Goal: Information Seeking & Learning: Learn about a topic

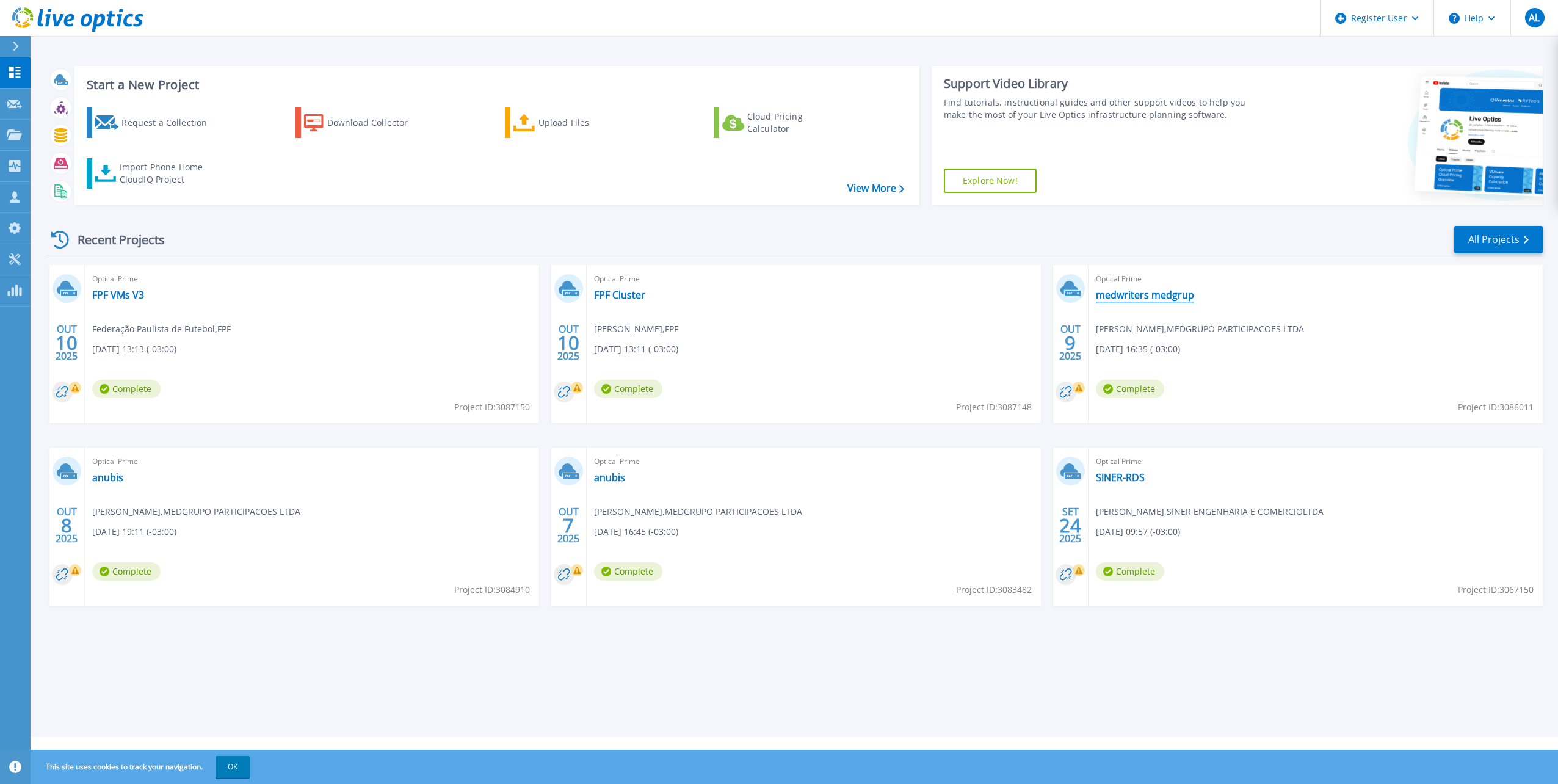
click at [1145, 296] on link "medwriters medgrup" at bounding box center [1145, 295] width 99 height 12
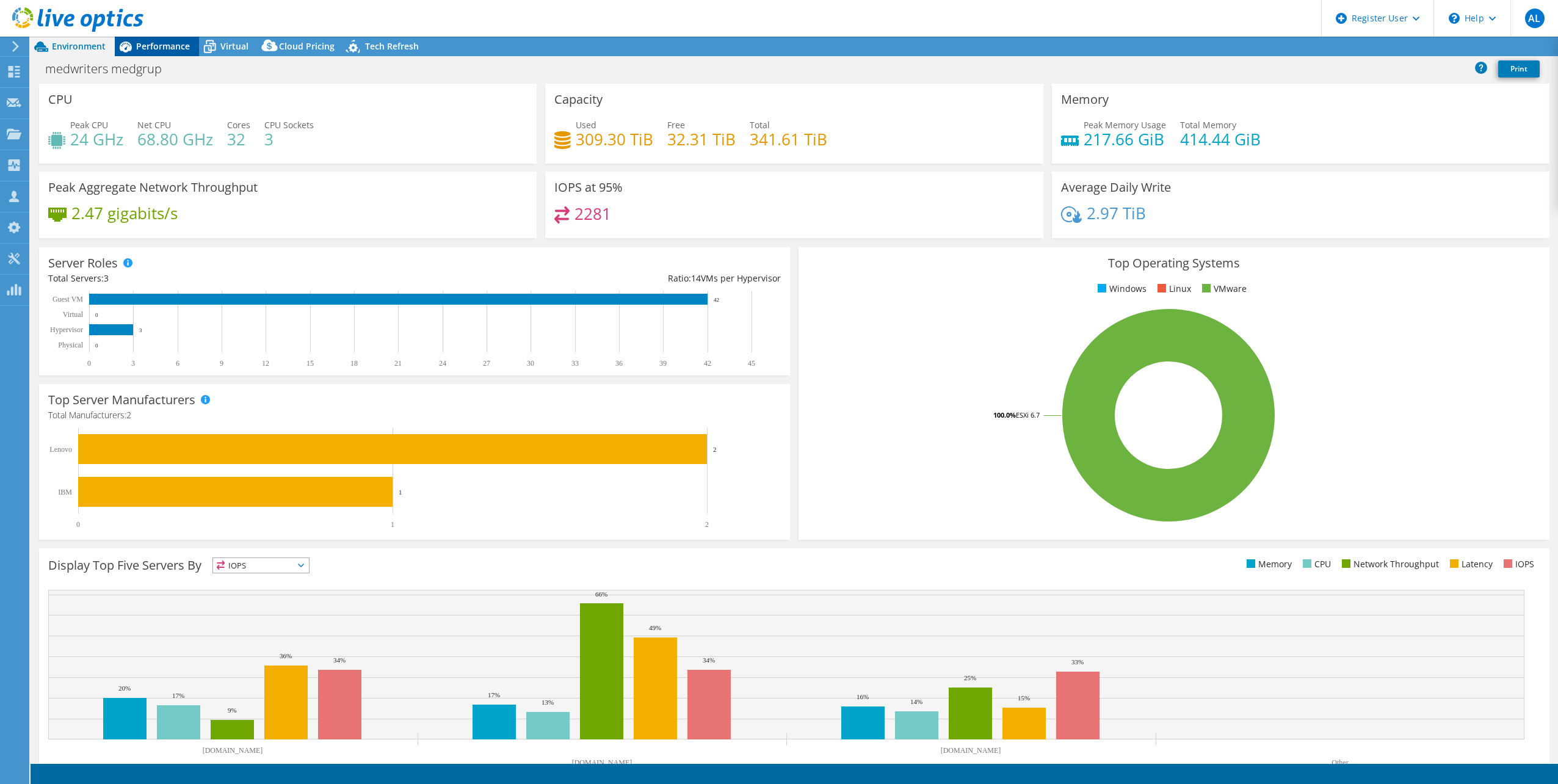
select select "USD"
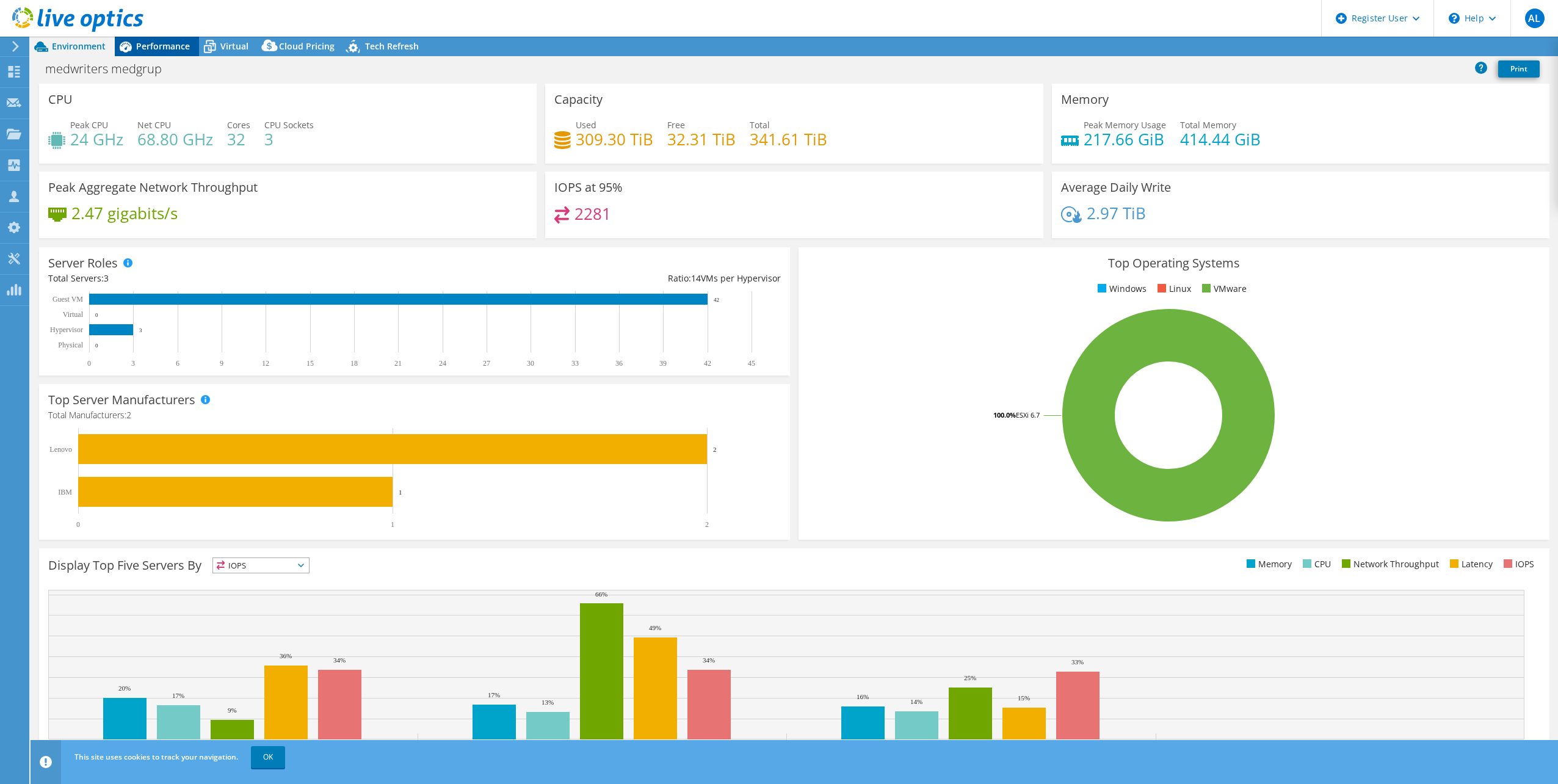
click at [176, 43] on span "Performance" at bounding box center [163, 46] width 54 height 12
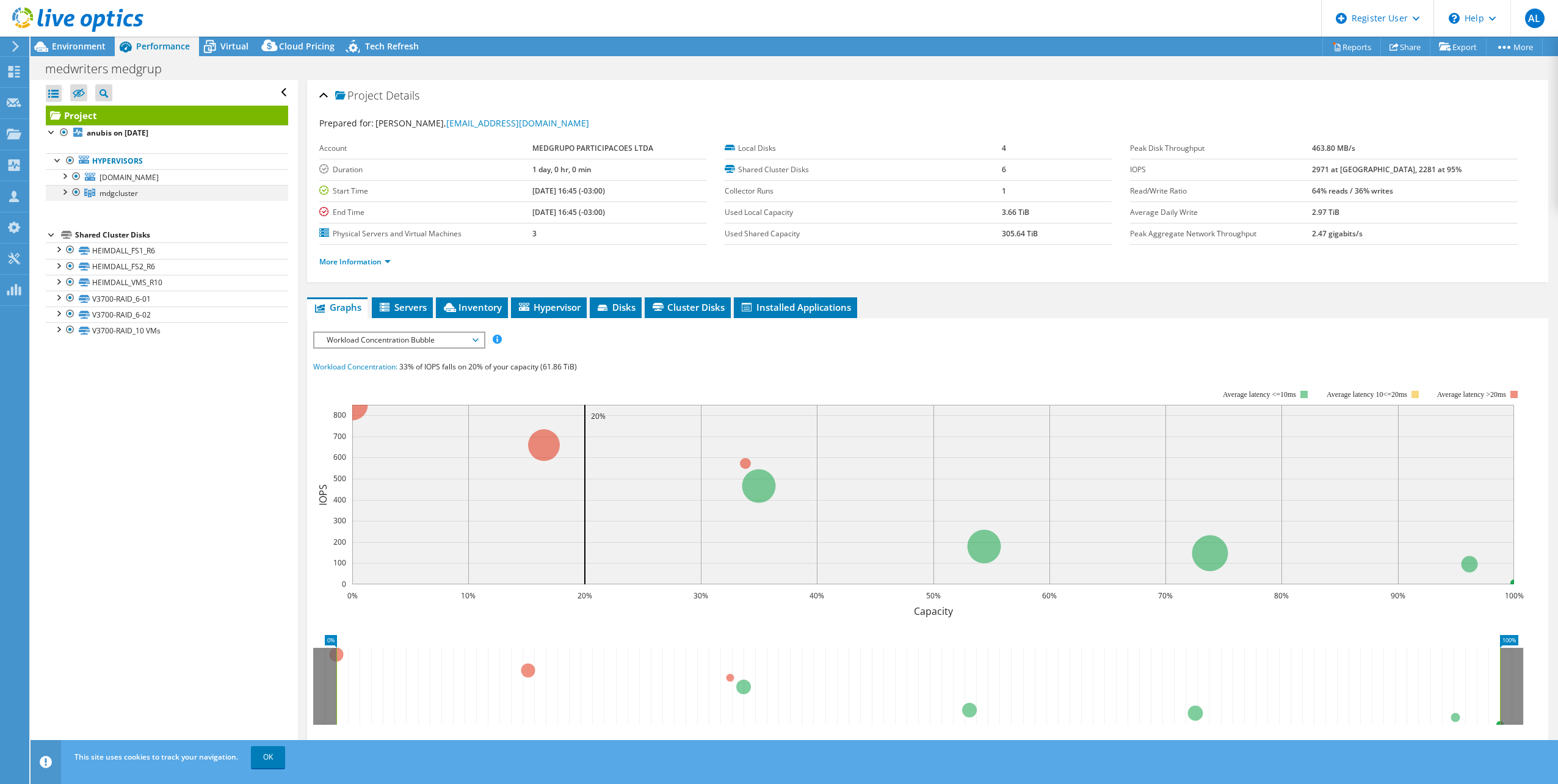
click at [63, 195] on div at bounding box center [64, 191] width 12 height 12
click at [239, 52] on div "Virtual" at bounding box center [228, 47] width 59 height 20
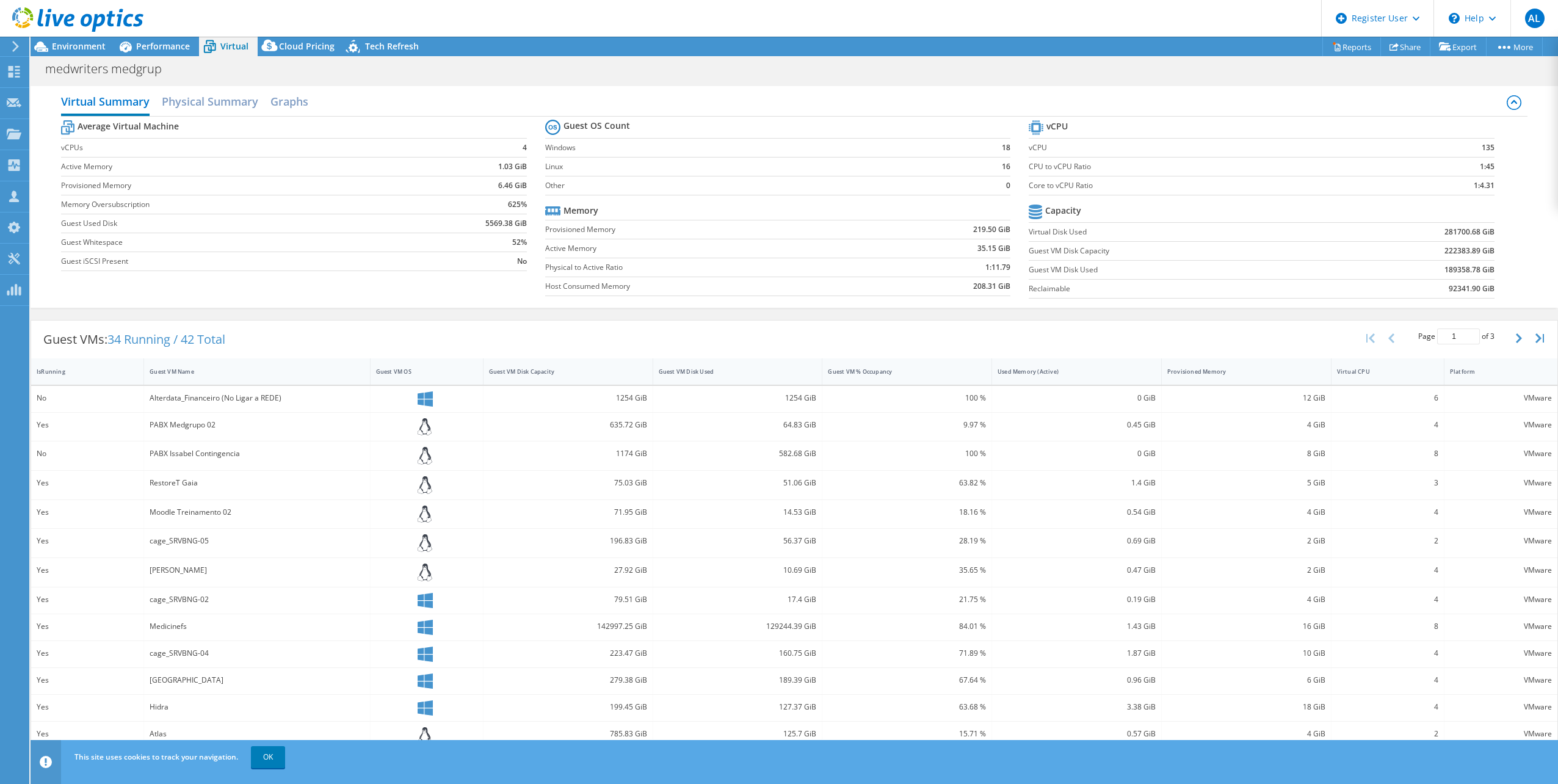
scroll to position [53, 0]
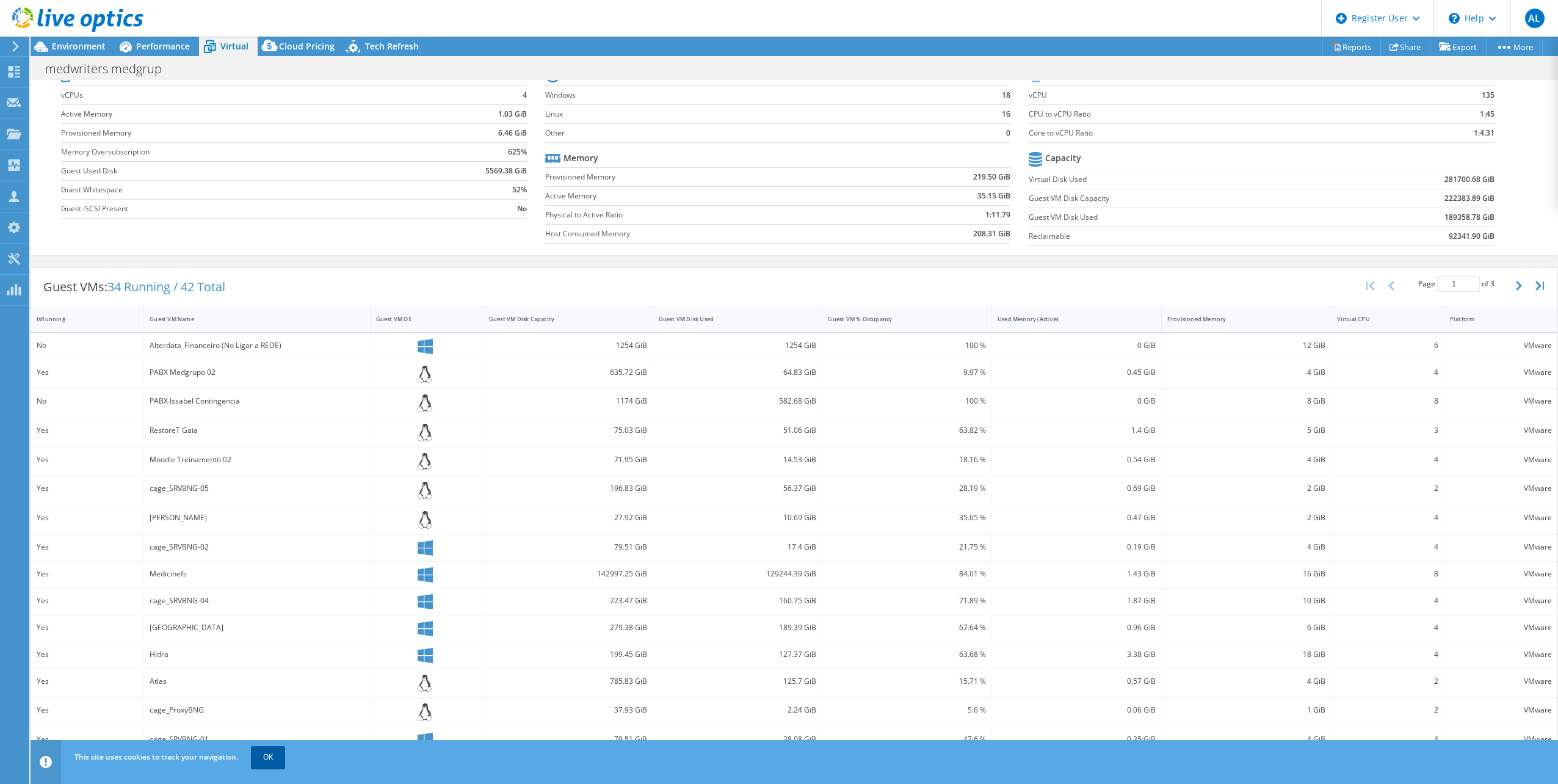
click at [263, 752] on link "OK" at bounding box center [268, 757] width 34 height 22
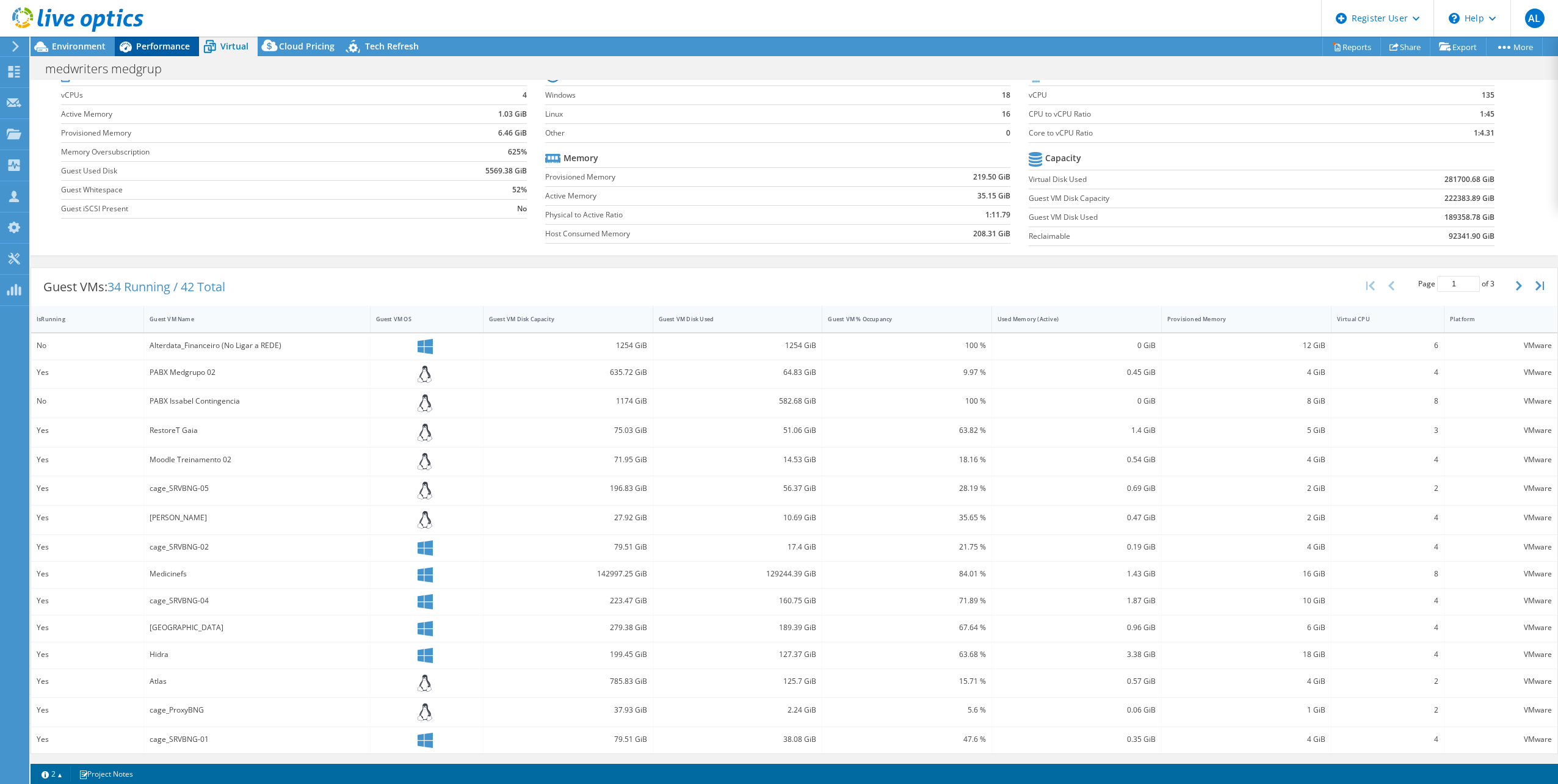
click at [171, 48] on span "Performance" at bounding box center [163, 46] width 54 height 12
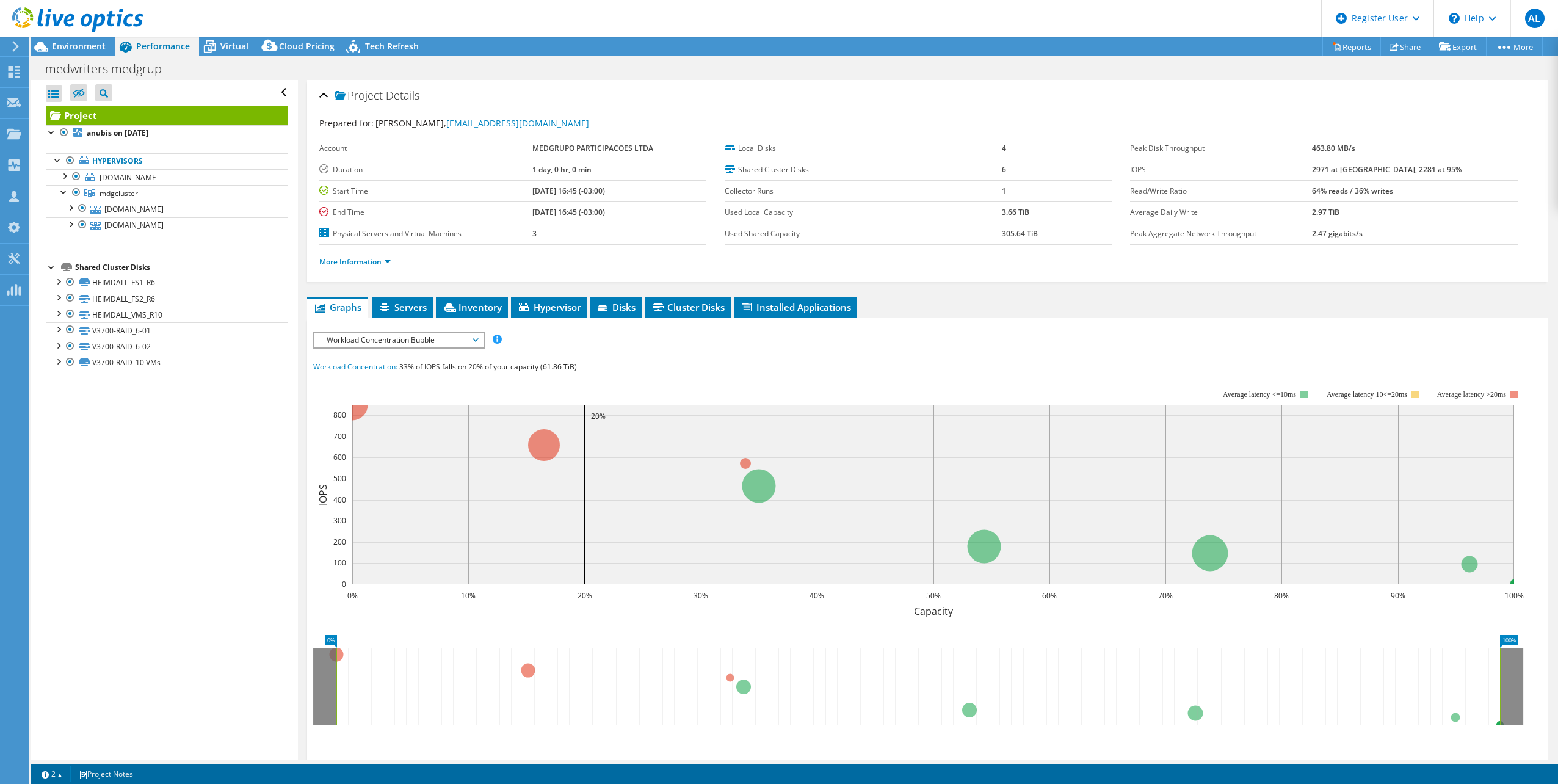
scroll to position [0, 0]
click at [365, 262] on link "More Information" at bounding box center [355, 261] width 72 height 10
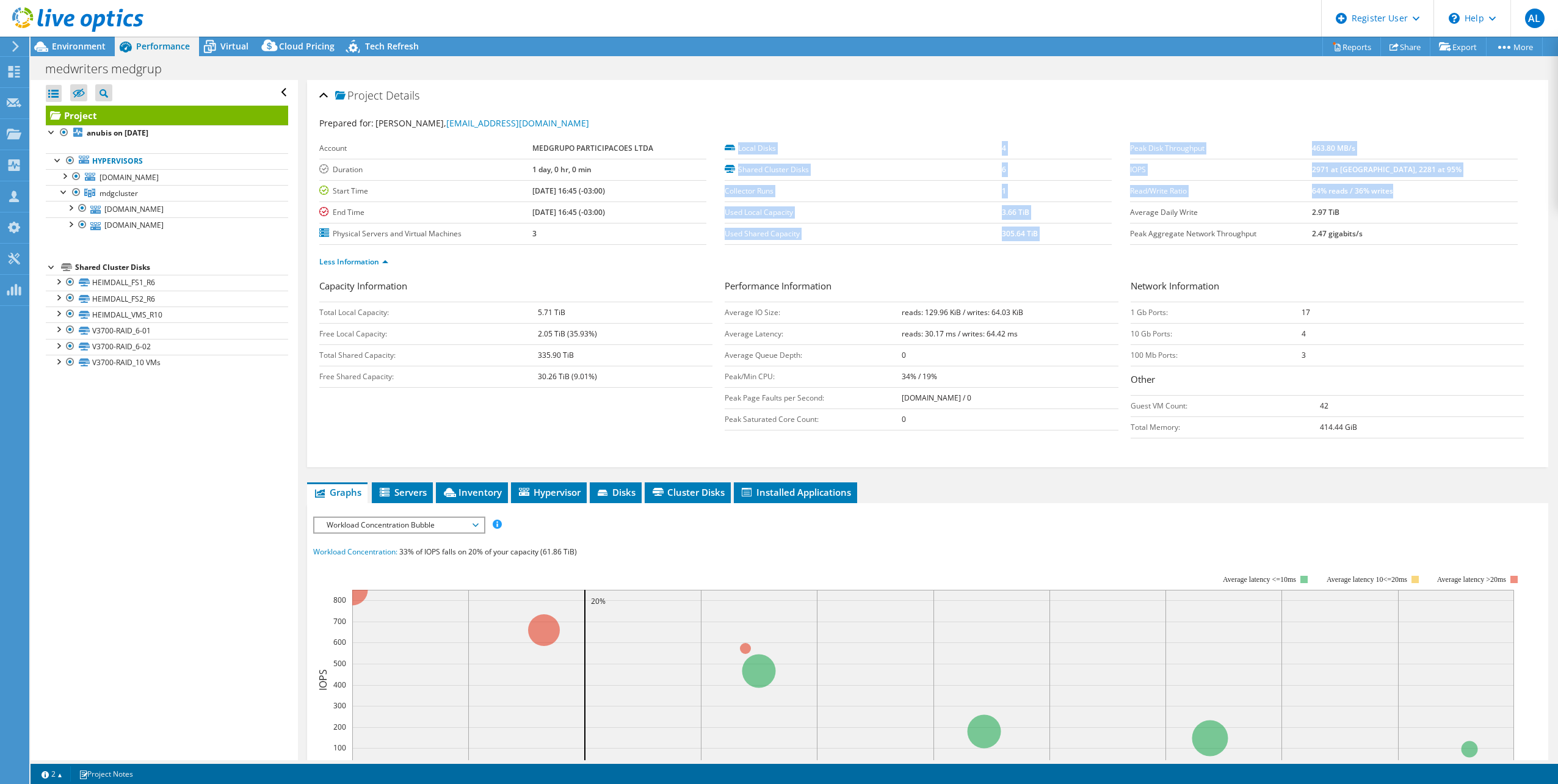
drag, startPoint x: 1123, startPoint y: 168, endPoint x: 1466, endPoint y: 200, distance: 344.5
click at [1466, 200] on section "Prepared for: [PERSON_NAME], [EMAIL_ADDRESS][DOMAIN_NAME] Account MEDGRUPO PART…" at bounding box center [928, 197] width 1217 height 162
drag, startPoint x: 1466, startPoint y: 200, endPoint x: 1447, endPoint y: 197, distance: 19.2
click at [1447, 197] on td "64% reads / 36% writes" at bounding box center [1414, 190] width 205 height 21
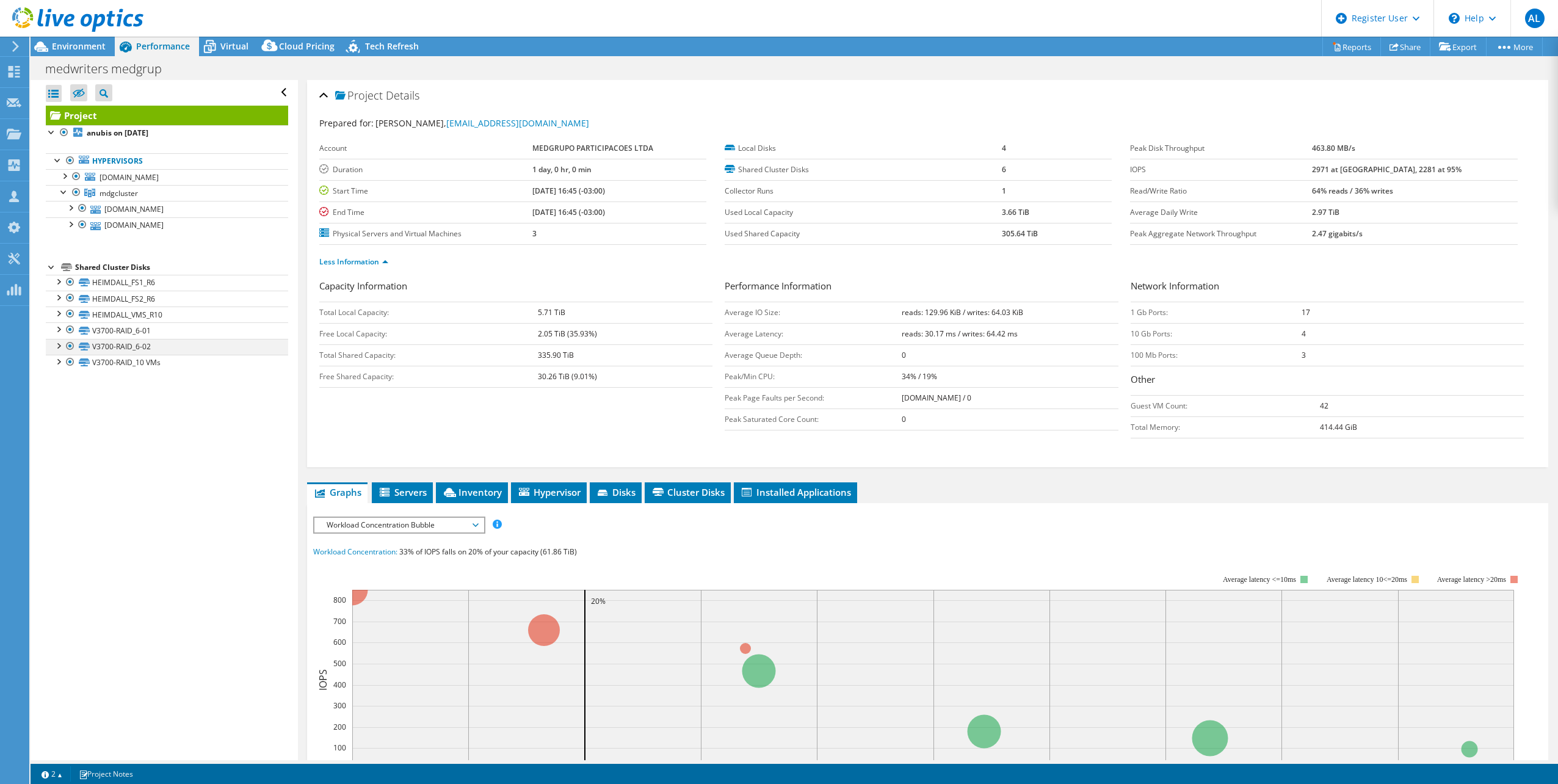
click at [70, 332] on div at bounding box center [70, 330] width 12 height 15
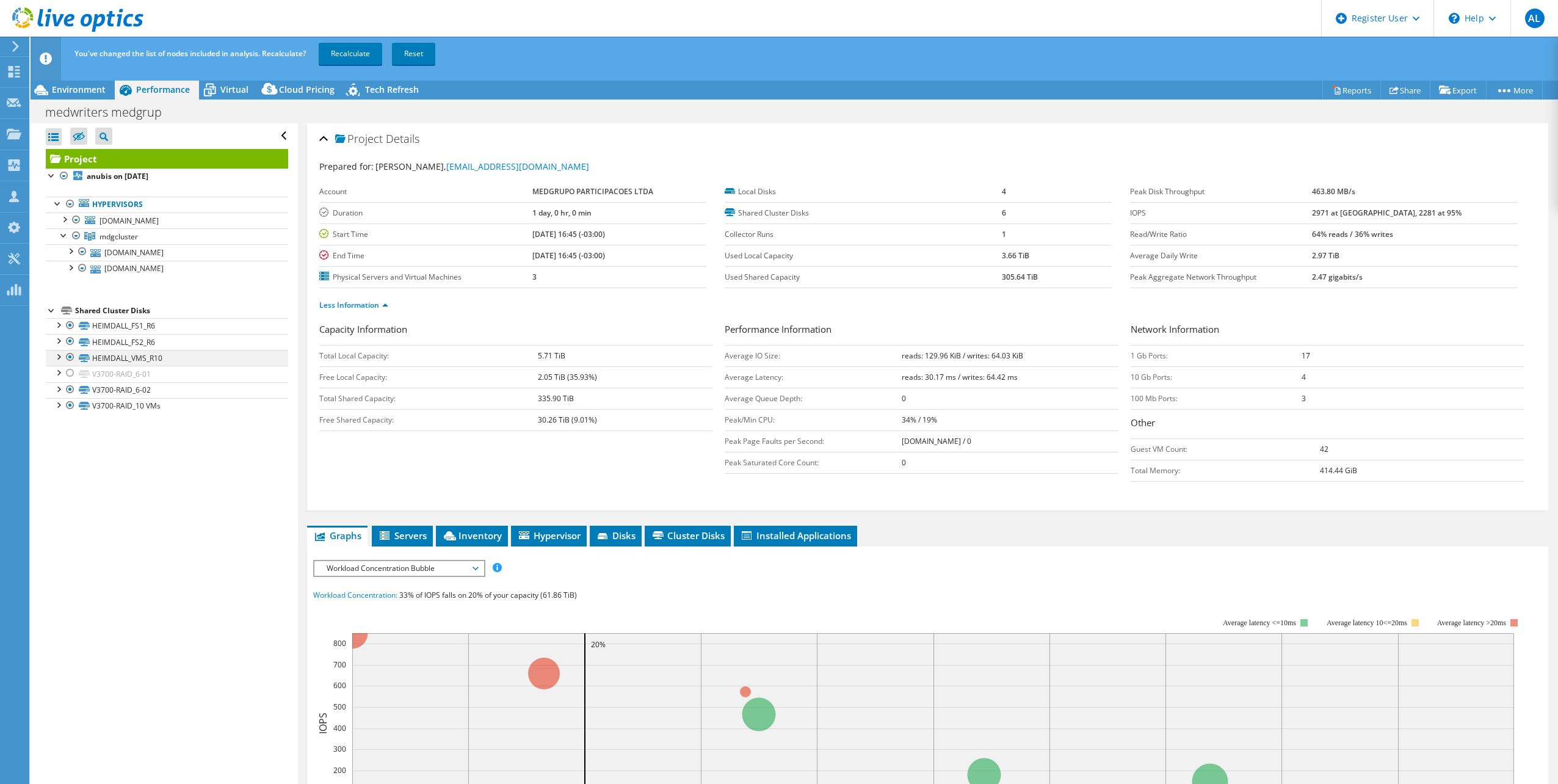
click at [72, 348] on div at bounding box center [70, 342] width 12 height 15
click at [69, 391] on div at bounding box center [70, 389] width 12 height 15
click at [73, 411] on div at bounding box center [70, 405] width 12 height 15
click at [72, 343] on div at bounding box center [70, 342] width 12 height 15
click at [344, 54] on link "Recalculate" at bounding box center [351, 54] width 64 height 22
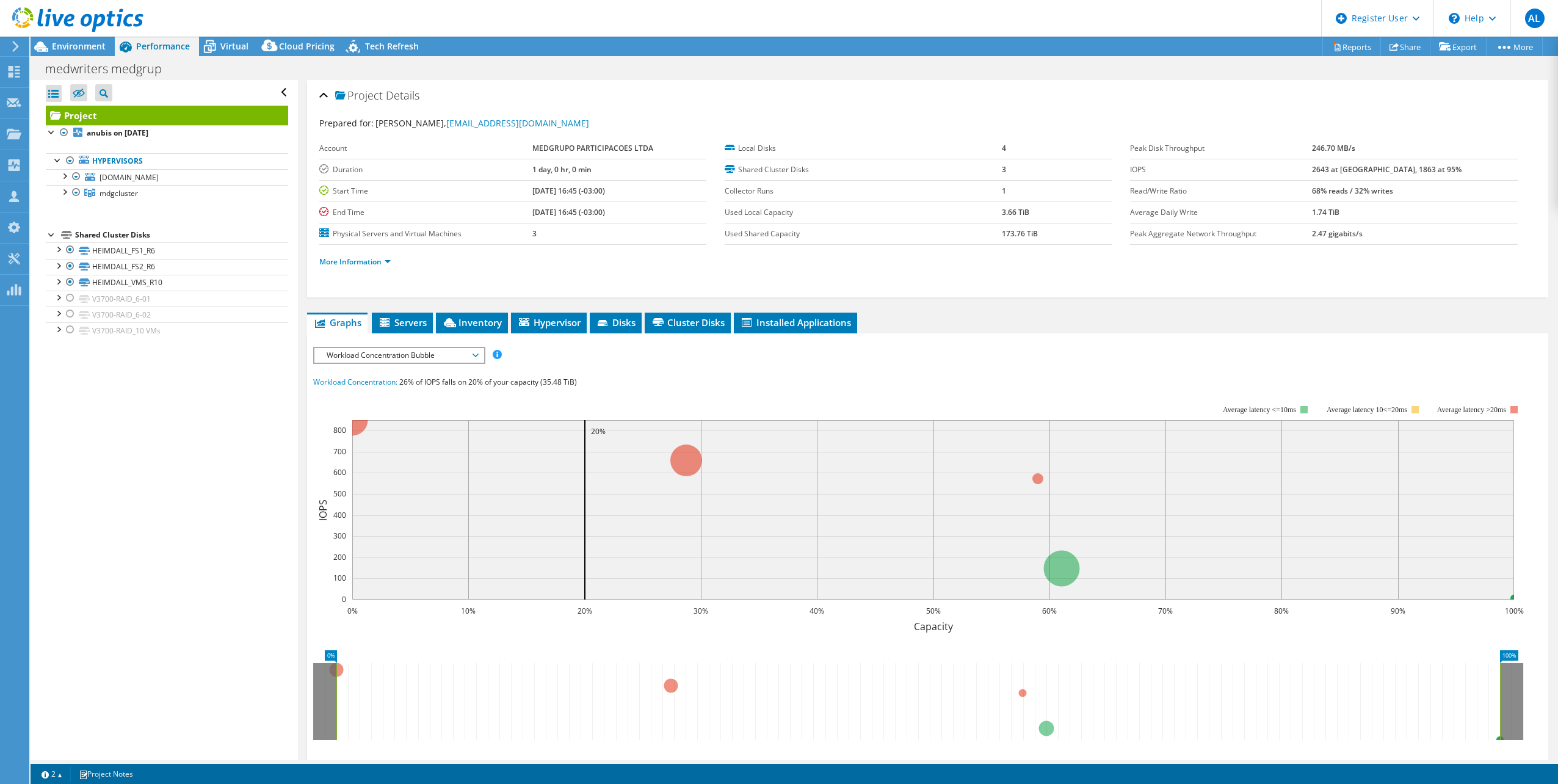
drag, startPoint x: 1398, startPoint y: 149, endPoint x: 1347, endPoint y: 153, distance: 51.2
click at [1347, 153] on tr "Peak Disk Throughput 246.70 MB/s" at bounding box center [1324, 148] width 387 height 21
drag, startPoint x: 1347, startPoint y: 153, endPoint x: 1327, endPoint y: 185, distance: 37.7
click at [1312, 185] on label "Read/Write Ratio" at bounding box center [1221, 191] width 182 height 12
click at [358, 258] on link "More Information" at bounding box center [355, 261] width 72 height 10
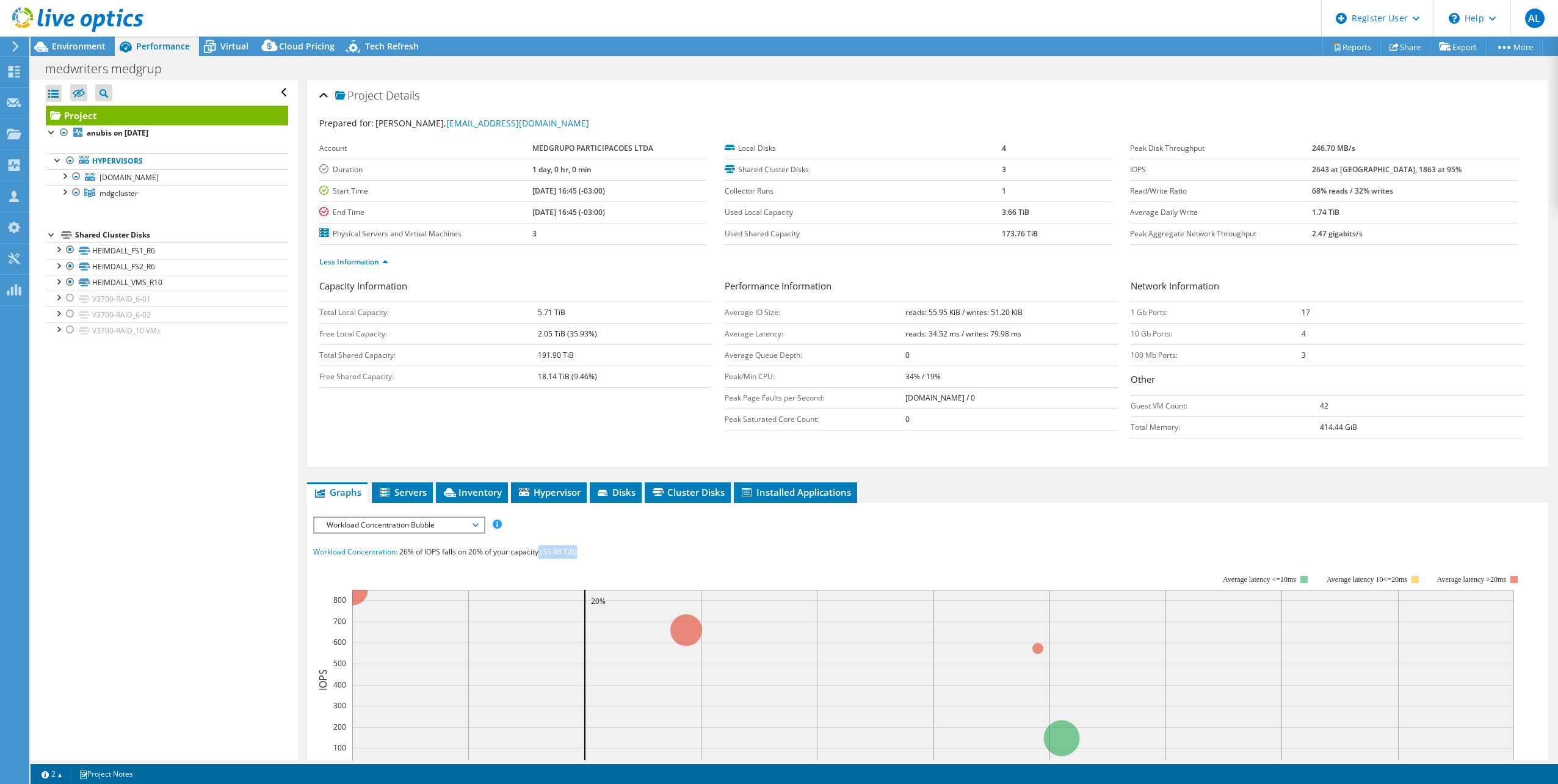
drag, startPoint x: 577, startPoint y: 552, endPoint x: 539, endPoint y: 555, distance: 38.1
click at [539, 555] on span "26% of IOPS falls on 20% of your capacity (35.48 TiB)" at bounding box center [488, 551] width 178 height 10
drag, startPoint x: 416, startPoint y: 556, endPoint x: 577, endPoint y: 558, distance: 161.0
click at [577, 558] on div "Workload Concentration: 26% of IOPS falls on 20% of your capacity (35.48 TiB)" at bounding box center [928, 552] width 1229 height 13
click at [574, 557] on div "Workload Concentration: 26% of IOPS falls on 20% of your capacity (35.48 TiB)" at bounding box center [928, 552] width 1229 height 13
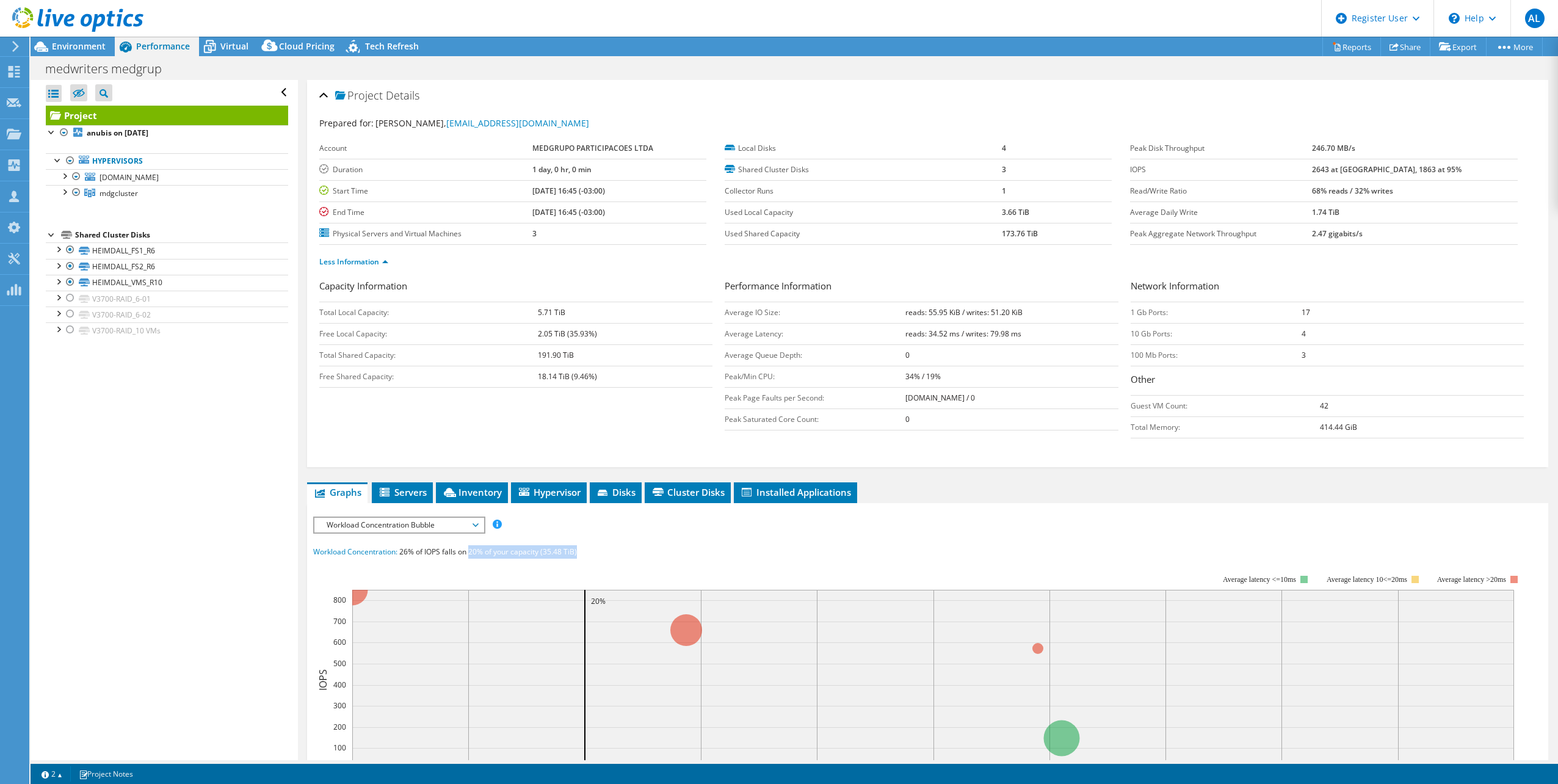
drag, startPoint x: 579, startPoint y: 553, endPoint x: 470, endPoint y: 554, distance: 109.0
click at [470, 554] on div "Workload Concentration: 26% of IOPS falls on 20% of your capacity (35.48 TiB)" at bounding box center [928, 552] width 1229 height 13
click at [545, 553] on span "26% of IOPS falls on 20% of your capacity (35.48 TiB)" at bounding box center [488, 551] width 178 height 10
drag, startPoint x: 468, startPoint y: 552, endPoint x: 581, endPoint y: 541, distance: 113.5
click at [581, 541] on div "IOPS Disk Throughput IO Size Latency Queue Depth CPU Percentage Memory Page Fau…" at bounding box center [928, 742] width 1229 height 452
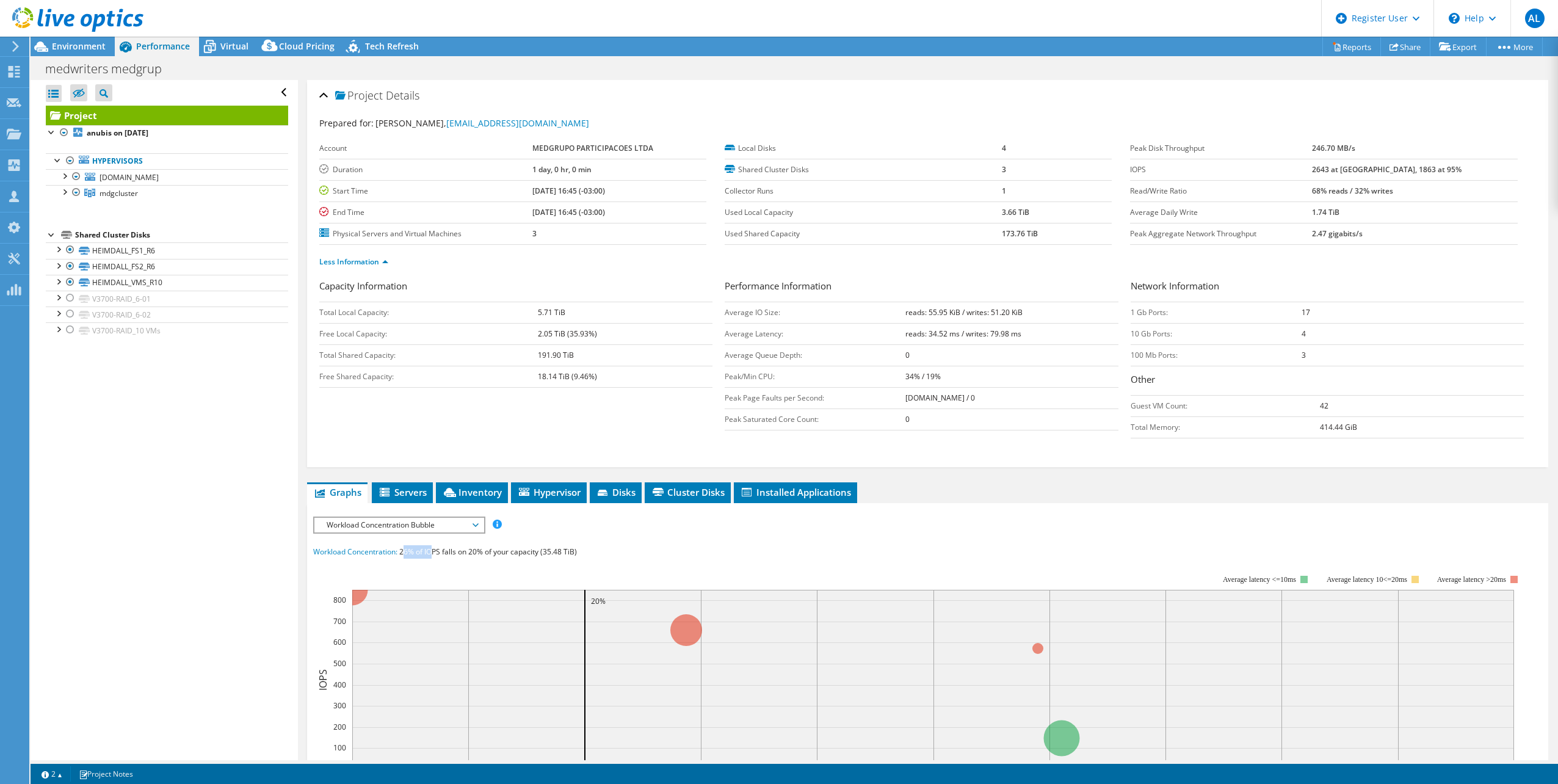
drag, startPoint x: 403, startPoint y: 553, endPoint x: 424, endPoint y: 551, distance: 21.1
click at [426, 551] on span "26% of IOPS falls on 20% of your capacity (35.48 TiB)" at bounding box center [488, 551] width 178 height 10
drag, startPoint x: 424, startPoint y: 551, endPoint x: 407, endPoint y: 551, distance: 17.0
click at [407, 551] on span "26% of IOPS falls on 20% of your capacity (35.48 TiB)" at bounding box center [488, 551] width 178 height 10
drag, startPoint x: 420, startPoint y: 553, endPoint x: 578, endPoint y: 554, distance: 158.0
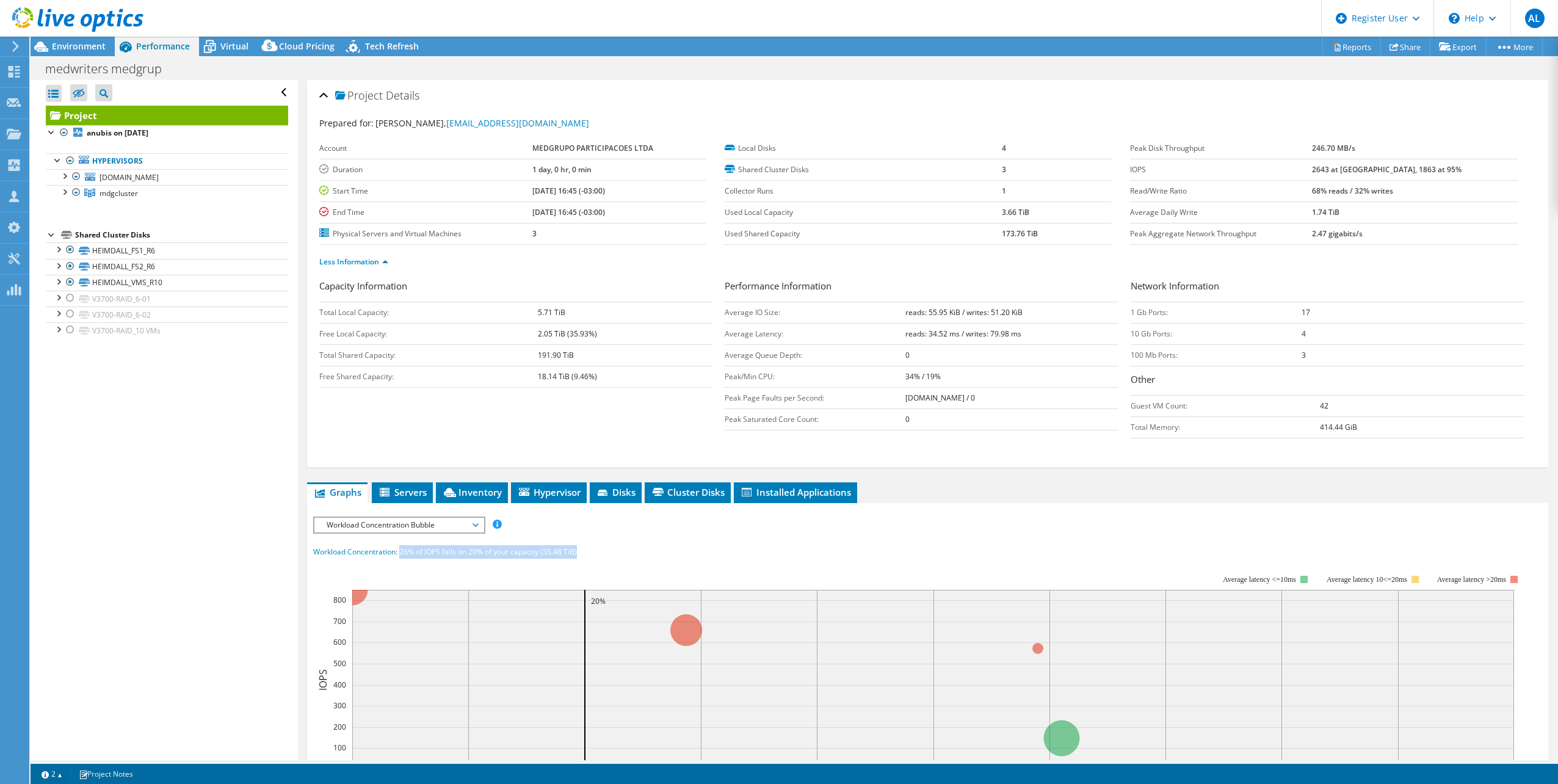
click at [578, 554] on div "Workload Concentration: 26% of IOPS falls on 20% of your capacity (35.48 TiB)" at bounding box center [928, 552] width 1229 height 13
drag, startPoint x: 1353, startPoint y: 146, endPoint x: 1447, endPoint y: 164, distance: 95.7
click at [1447, 164] on tbody "Peak Disk Throughput 246.70 MB/s IOPS 2643 at [GEOGRAPHIC_DATA], 1863 at 95% Re…" at bounding box center [1324, 191] width 387 height 107
click at [1393, 189] on b "68% reads / 32% writes" at bounding box center [1352, 190] width 81 height 10
drag, startPoint x: 1445, startPoint y: 189, endPoint x: 1242, endPoint y: 200, distance: 203.3
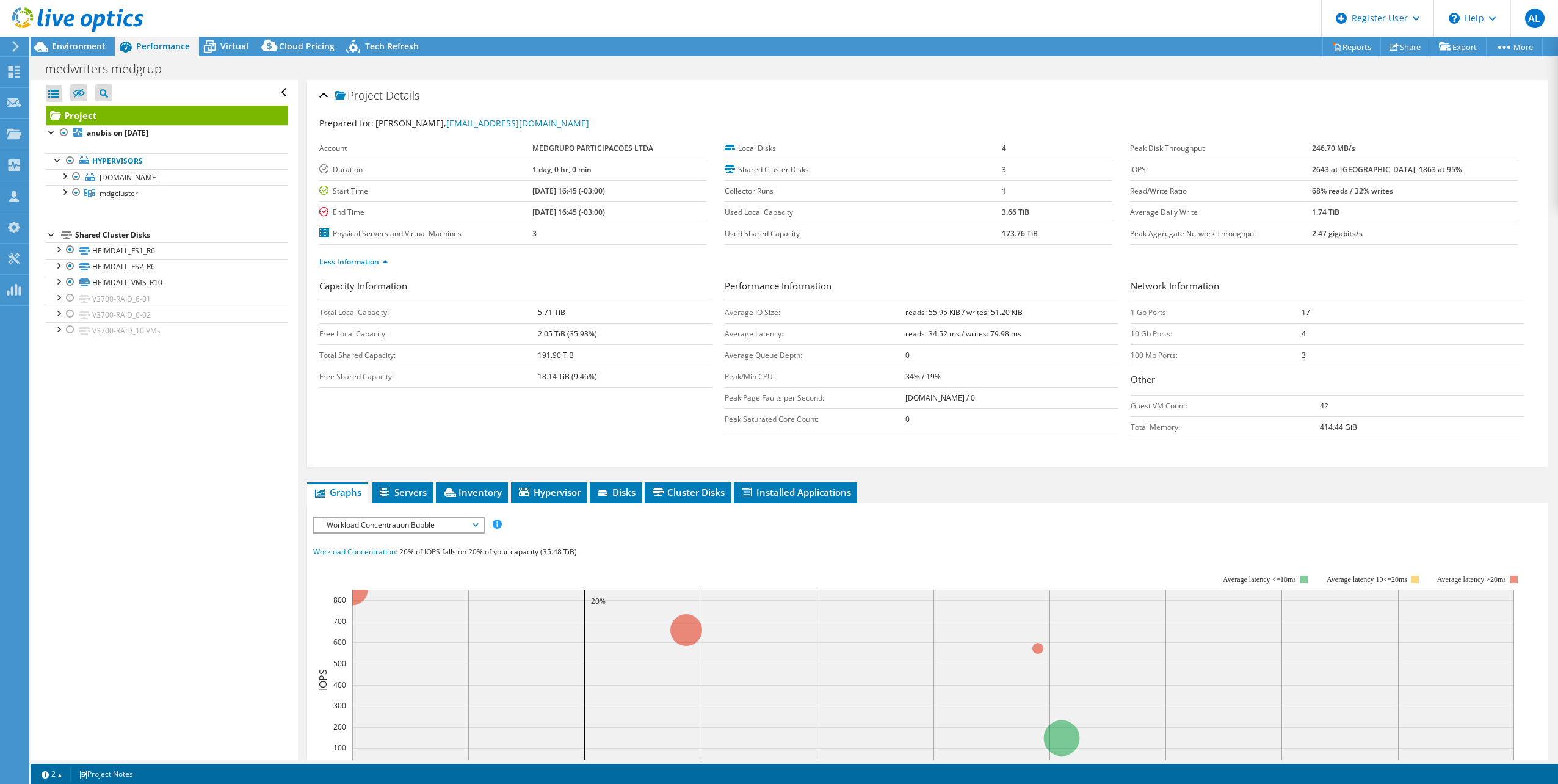
click at [1221, 198] on tr "Read/Write Ratio 68% reads / 32% writes" at bounding box center [1324, 190] width 387 height 21
drag, startPoint x: 902, startPoint y: 313, endPoint x: 1046, endPoint y: 331, distance: 145.1
click at [1046, 331] on tbody "Average IO Size: reads: 55.95 KiB / writes: 51.20 KiB Average Latency: reads: 3…" at bounding box center [921, 365] width 393 height 128
click at [932, 312] on b "reads: 55.95 KiB / writes: 51.20 KiB" at bounding box center [964, 312] width 117 height 10
click at [931, 340] on td "reads: 34.52 ms / writes: 79.98 ms" at bounding box center [1012, 334] width 213 height 21
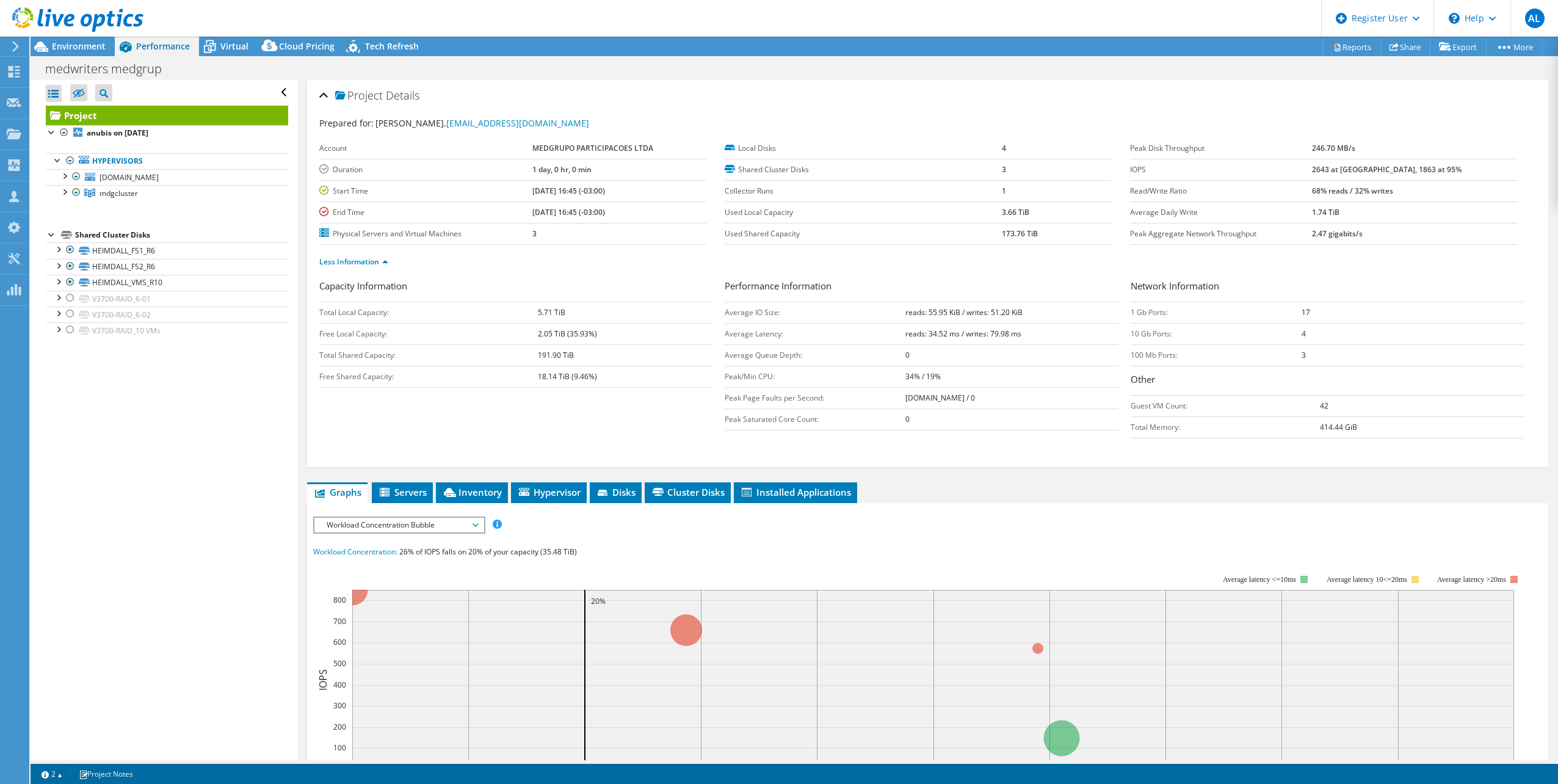
click at [1026, 332] on td "reads: 34.52 ms / writes: 79.98 ms" at bounding box center [1012, 334] width 213 height 21
drag, startPoint x: 1018, startPoint y: 337, endPoint x: 888, endPoint y: 335, distance: 130.0
click at [888, 335] on tr "Average Latency: reads: 34.52 ms / writes: 79.98 ms" at bounding box center [921, 334] width 393 height 21
click at [1355, 145] on b "246.70 MB/s" at bounding box center [1333, 147] width 43 height 10
drag, startPoint x: 1415, startPoint y: 146, endPoint x: 1123, endPoint y: 149, distance: 292.0
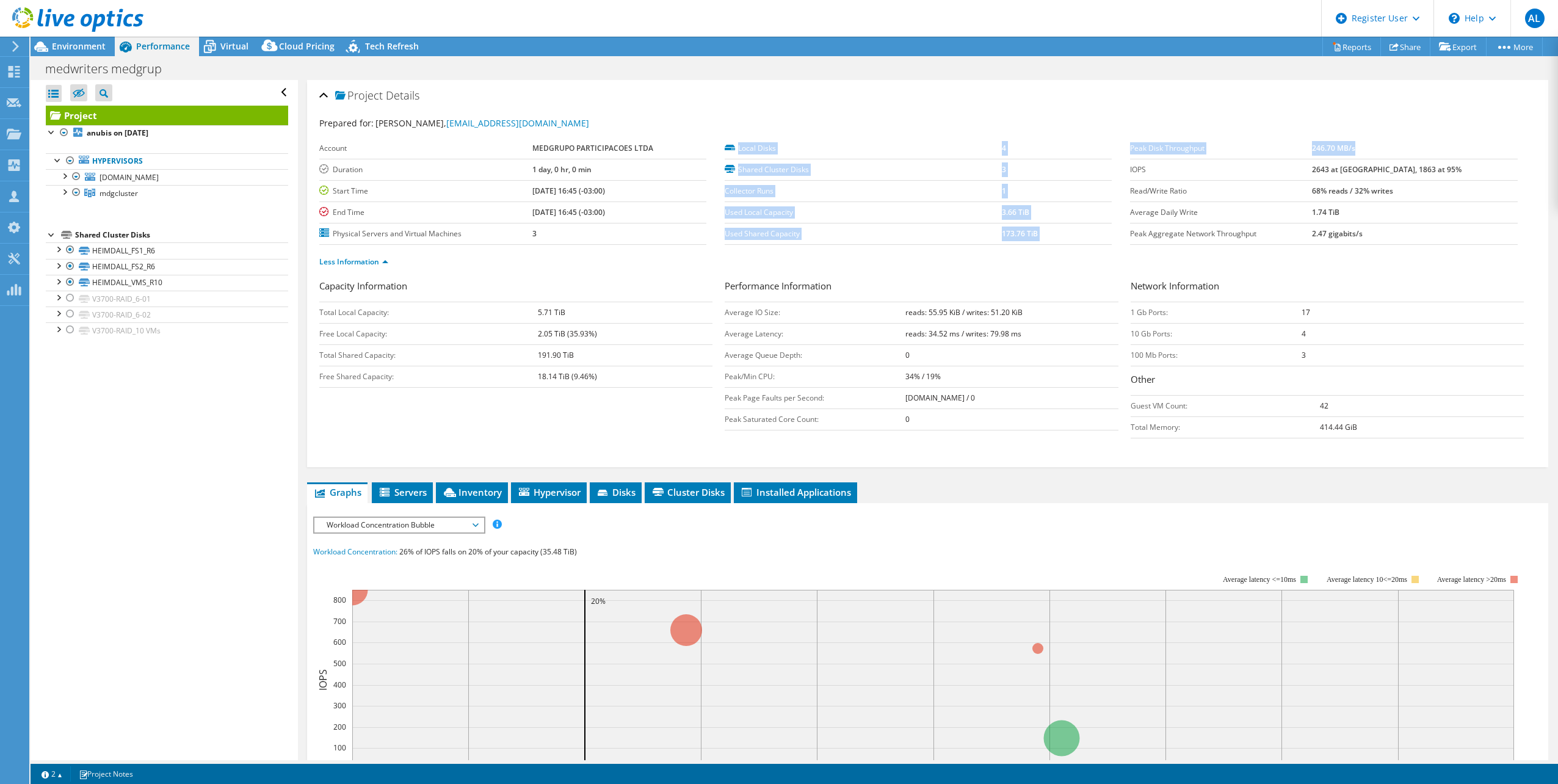
click at [1123, 149] on section "Prepared for: [PERSON_NAME], [EMAIL_ADDRESS][DOMAIN_NAME] Account MEDGRUPO PART…" at bounding box center [928, 197] width 1217 height 162
drag, startPoint x: 1450, startPoint y: 170, endPoint x: 1121, endPoint y: 146, distance: 329.9
click at [1121, 146] on section "Prepared for: [PERSON_NAME], [EMAIL_ADDRESS][DOMAIN_NAME] Account MEDGRUPO PART…" at bounding box center [928, 197] width 1217 height 162
click at [1256, 176] on td "IOPS" at bounding box center [1221, 169] width 182 height 21
click at [70, 159] on div at bounding box center [70, 160] width 12 height 15
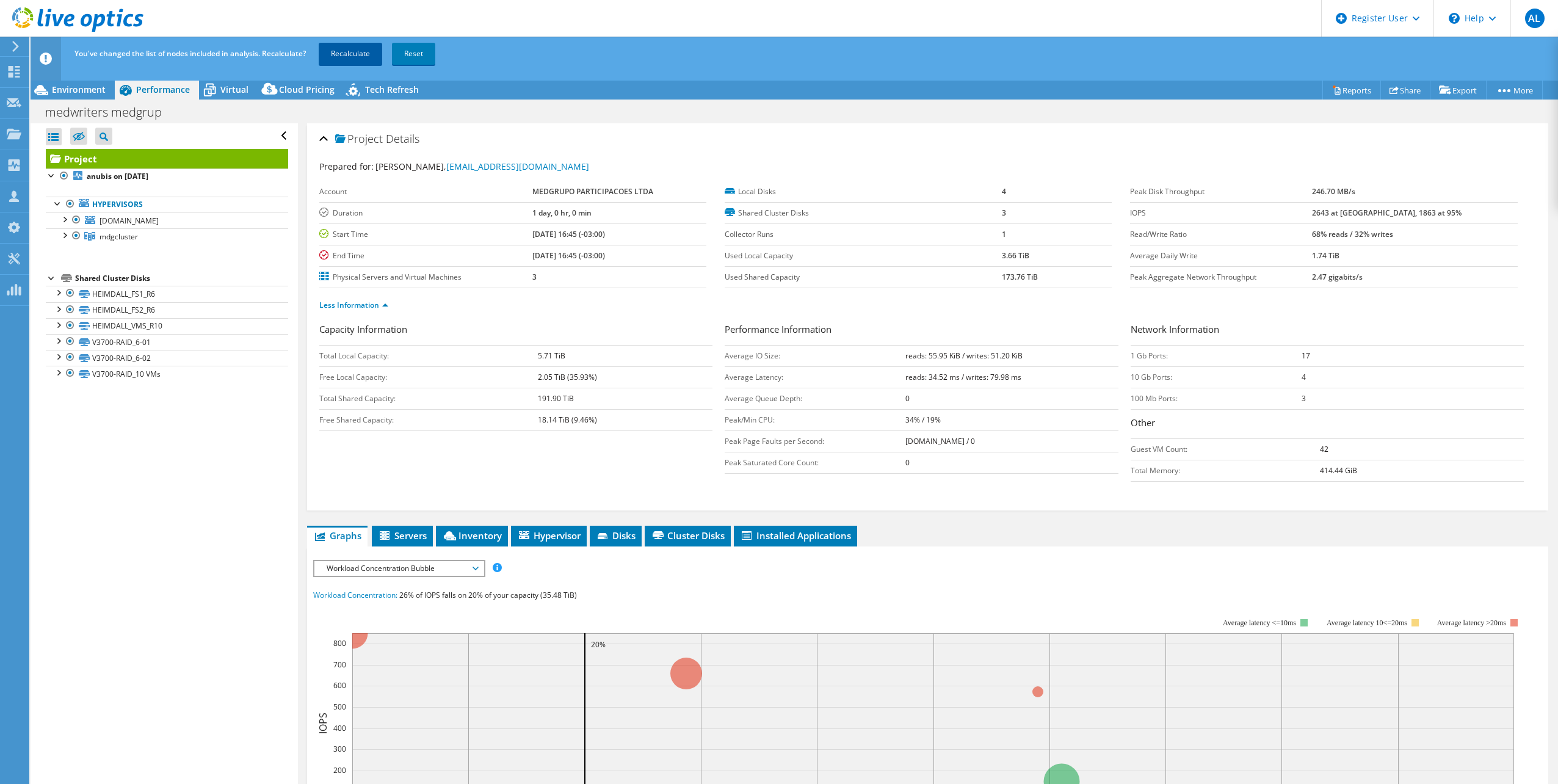
click at [373, 61] on link "Recalculate" at bounding box center [351, 54] width 64 height 22
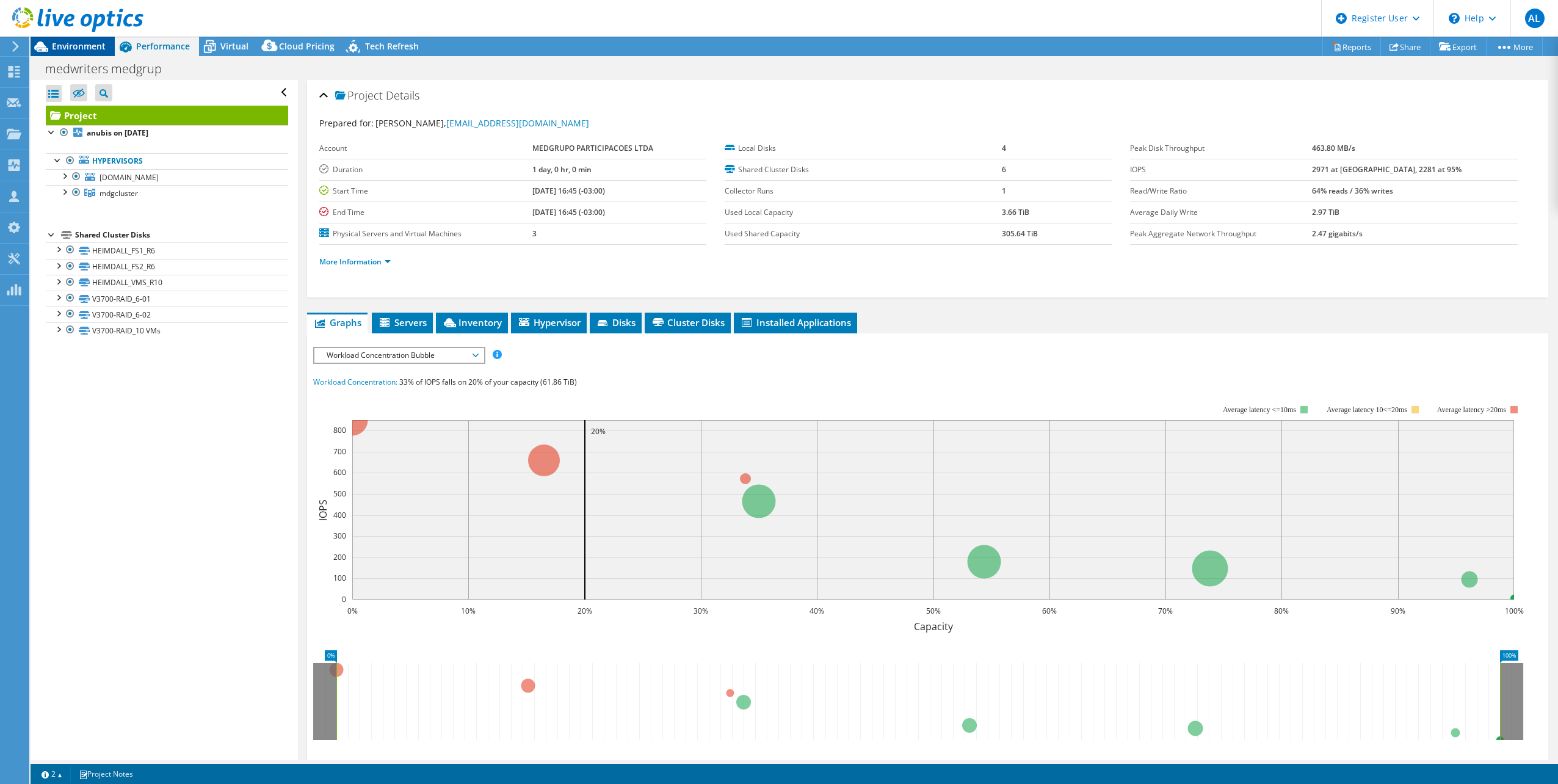
click at [103, 53] on div "Environment" at bounding box center [73, 47] width 84 height 20
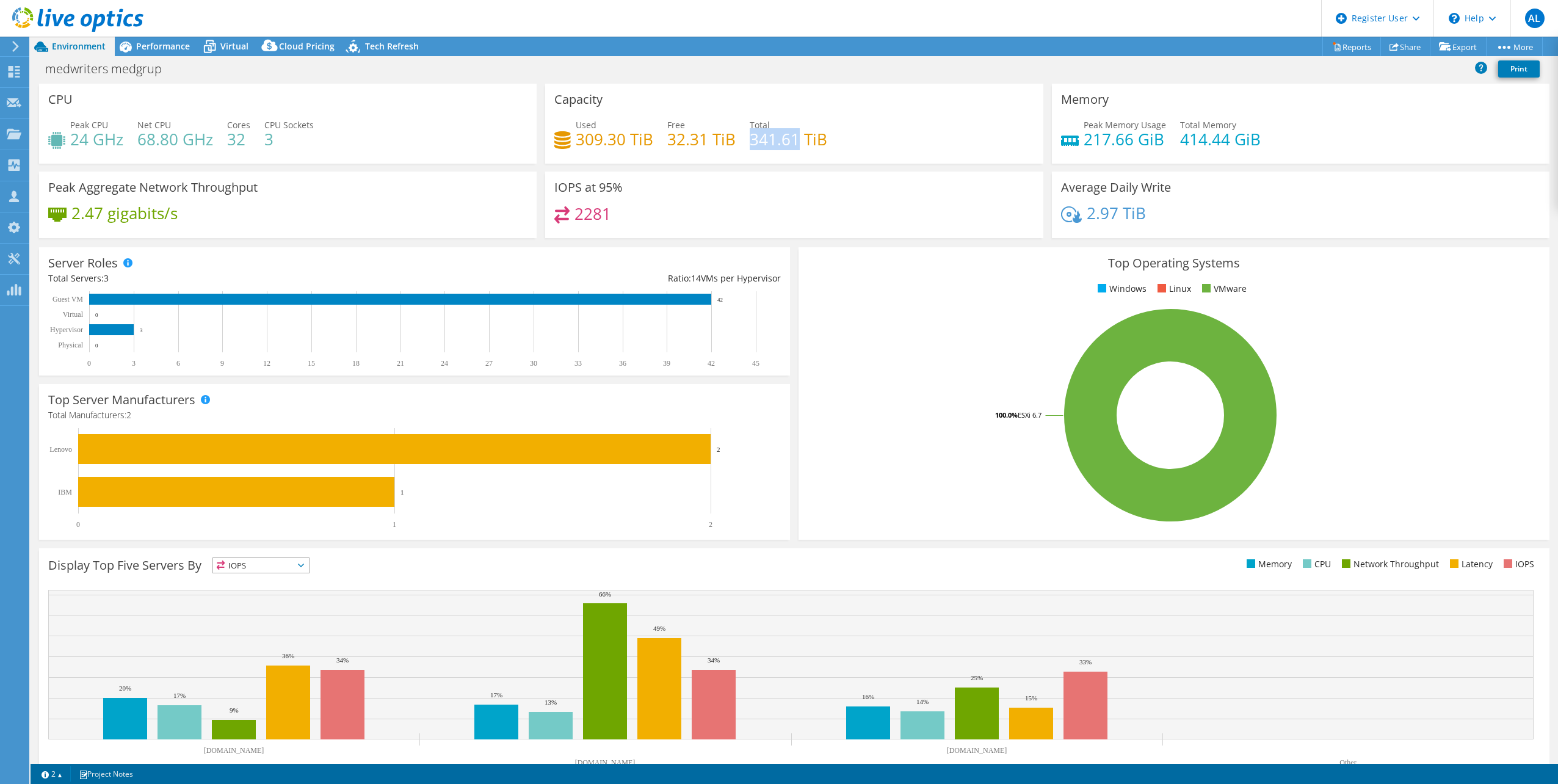
drag, startPoint x: 749, startPoint y: 143, endPoint x: 794, endPoint y: 143, distance: 45.0
click at [794, 143] on h4 "341.61 TiB" at bounding box center [788, 139] width 78 height 13
drag, startPoint x: 794, startPoint y: 143, endPoint x: 686, endPoint y: 143, distance: 108.0
click at [686, 143] on h4 "32.31 TiB" at bounding box center [702, 139] width 69 height 13
drag, startPoint x: 666, startPoint y: 138, endPoint x: 731, endPoint y: 140, distance: 65.0
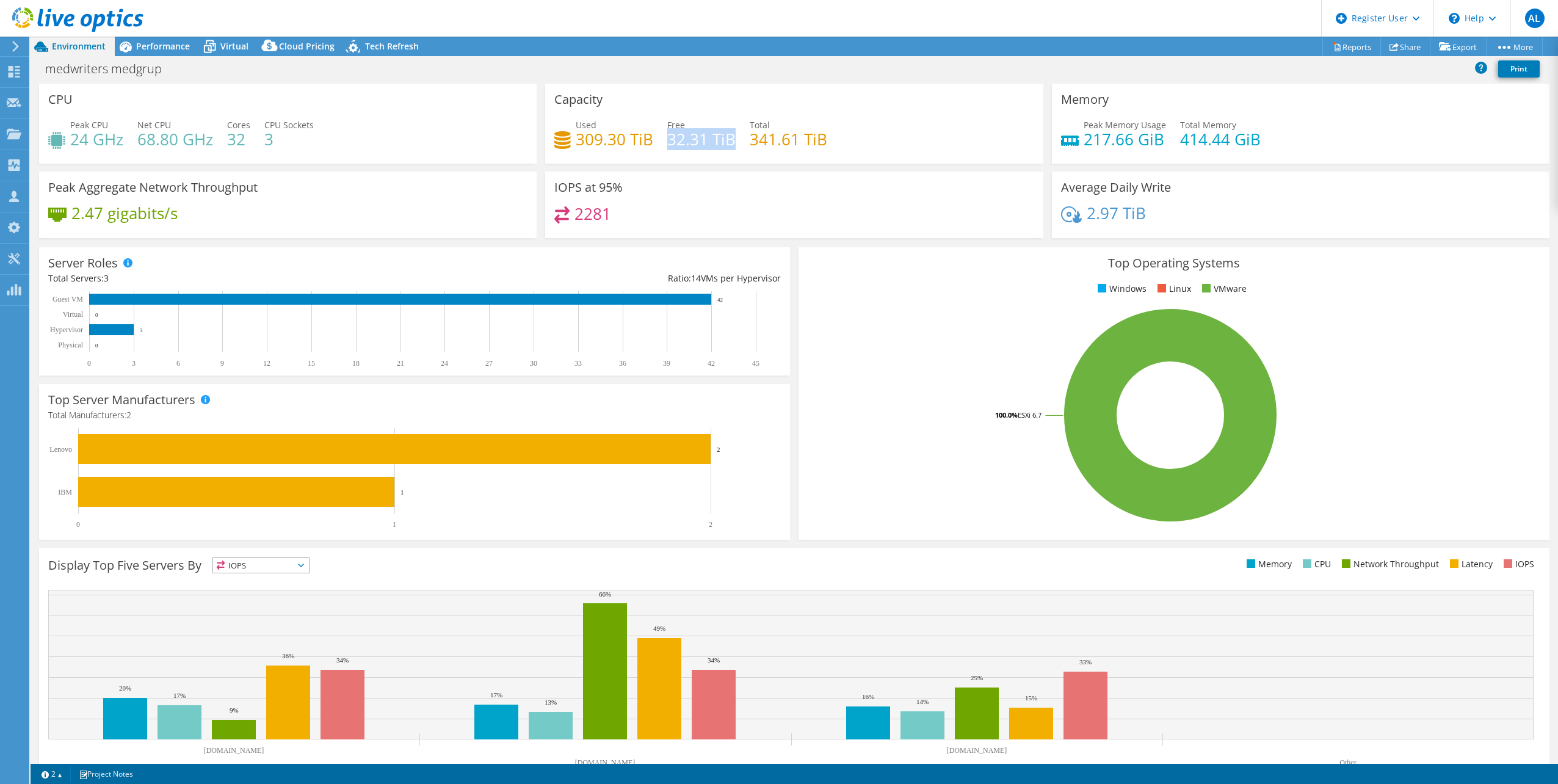
click at [731, 140] on h4 "32.31 TiB" at bounding box center [702, 139] width 69 height 13
click at [160, 51] on span "Performance" at bounding box center [163, 46] width 54 height 12
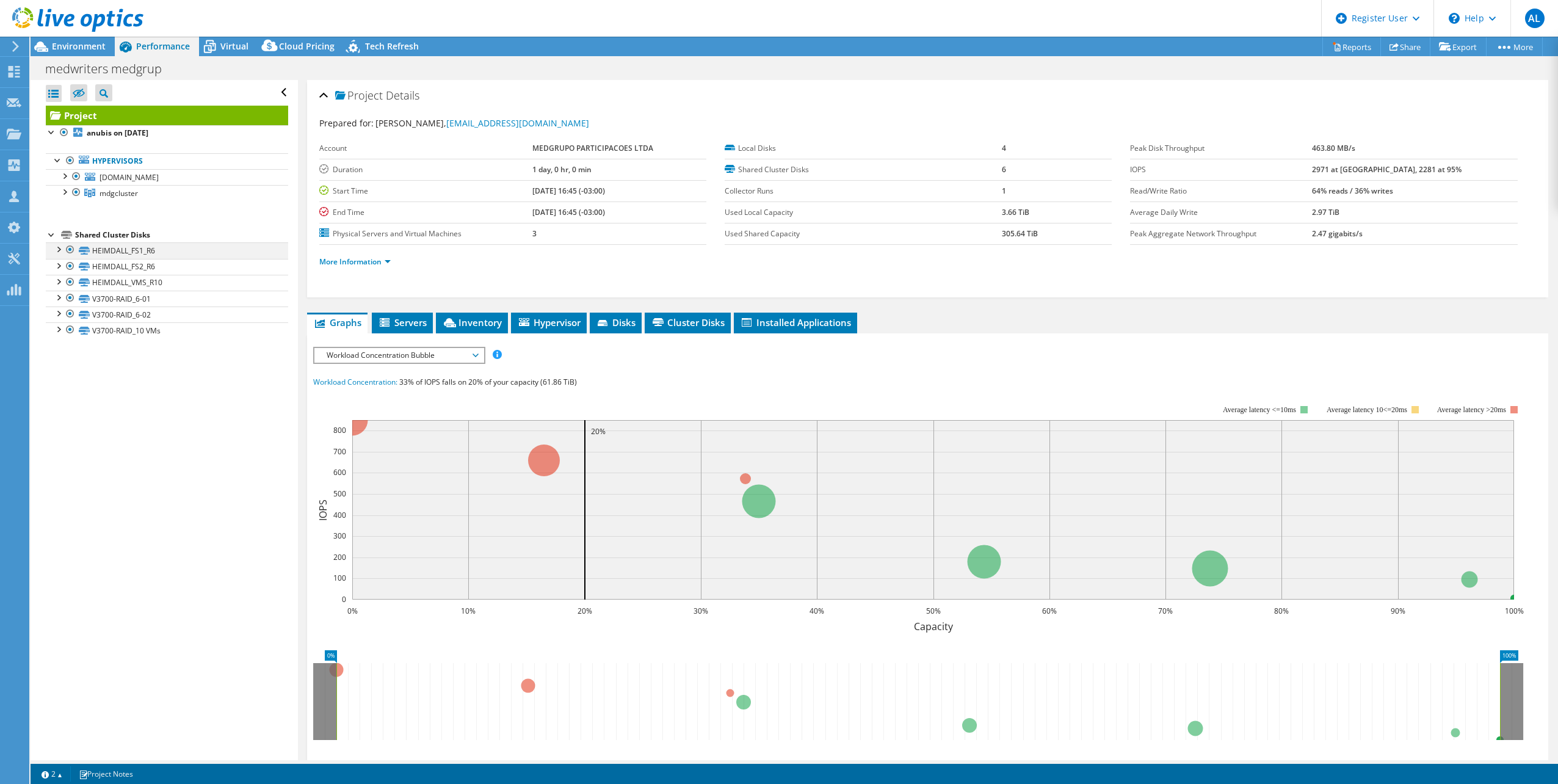
click at [68, 248] on div at bounding box center [70, 250] width 12 height 15
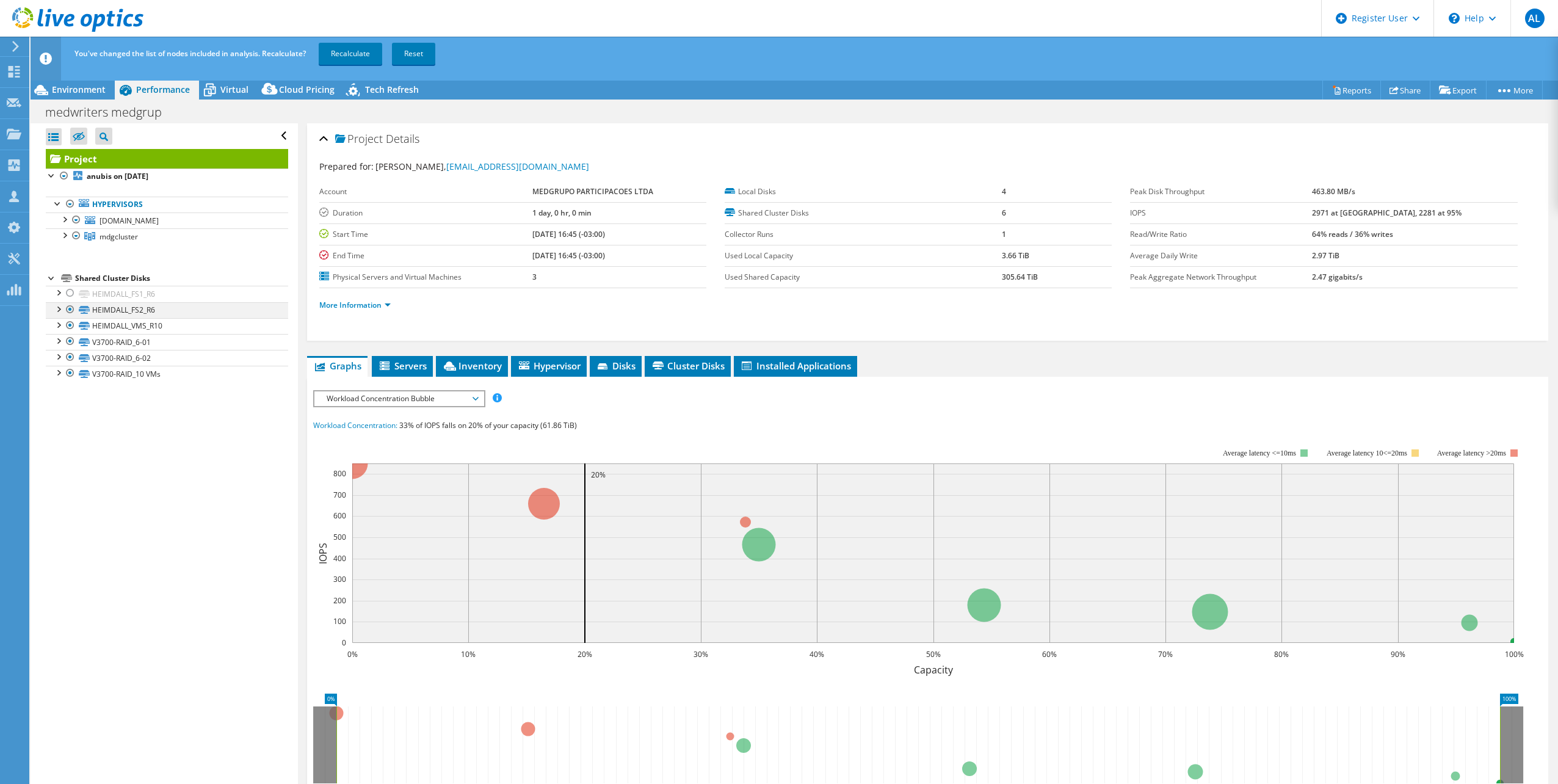
click at [72, 310] on div at bounding box center [70, 310] width 12 height 15
click at [73, 324] on div at bounding box center [70, 326] width 12 height 15
click at [352, 60] on link "Recalculate" at bounding box center [351, 54] width 64 height 22
click at [69, 297] on div at bounding box center [70, 293] width 12 height 15
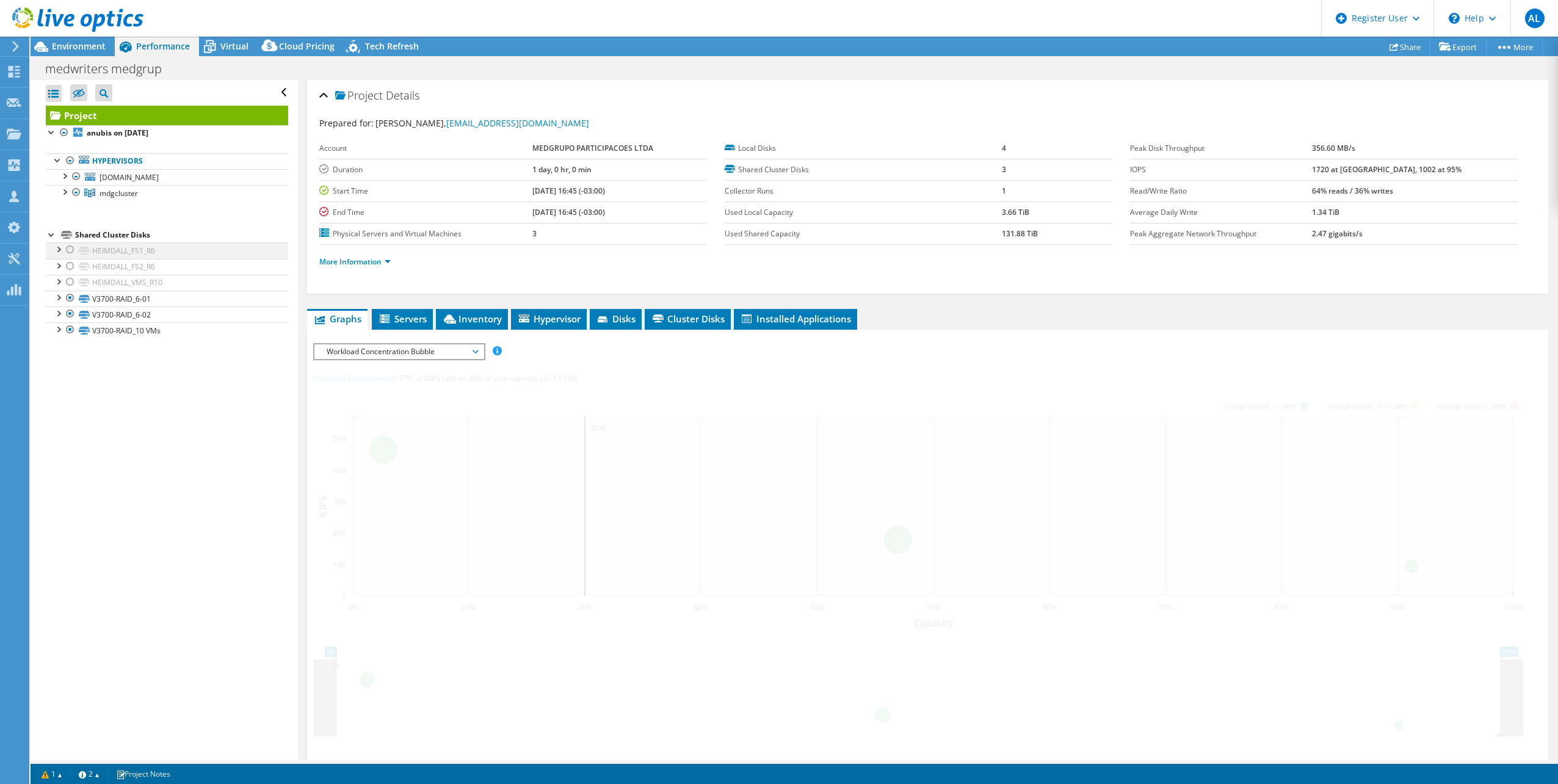
click at [70, 248] on div at bounding box center [70, 250] width 12 height 15
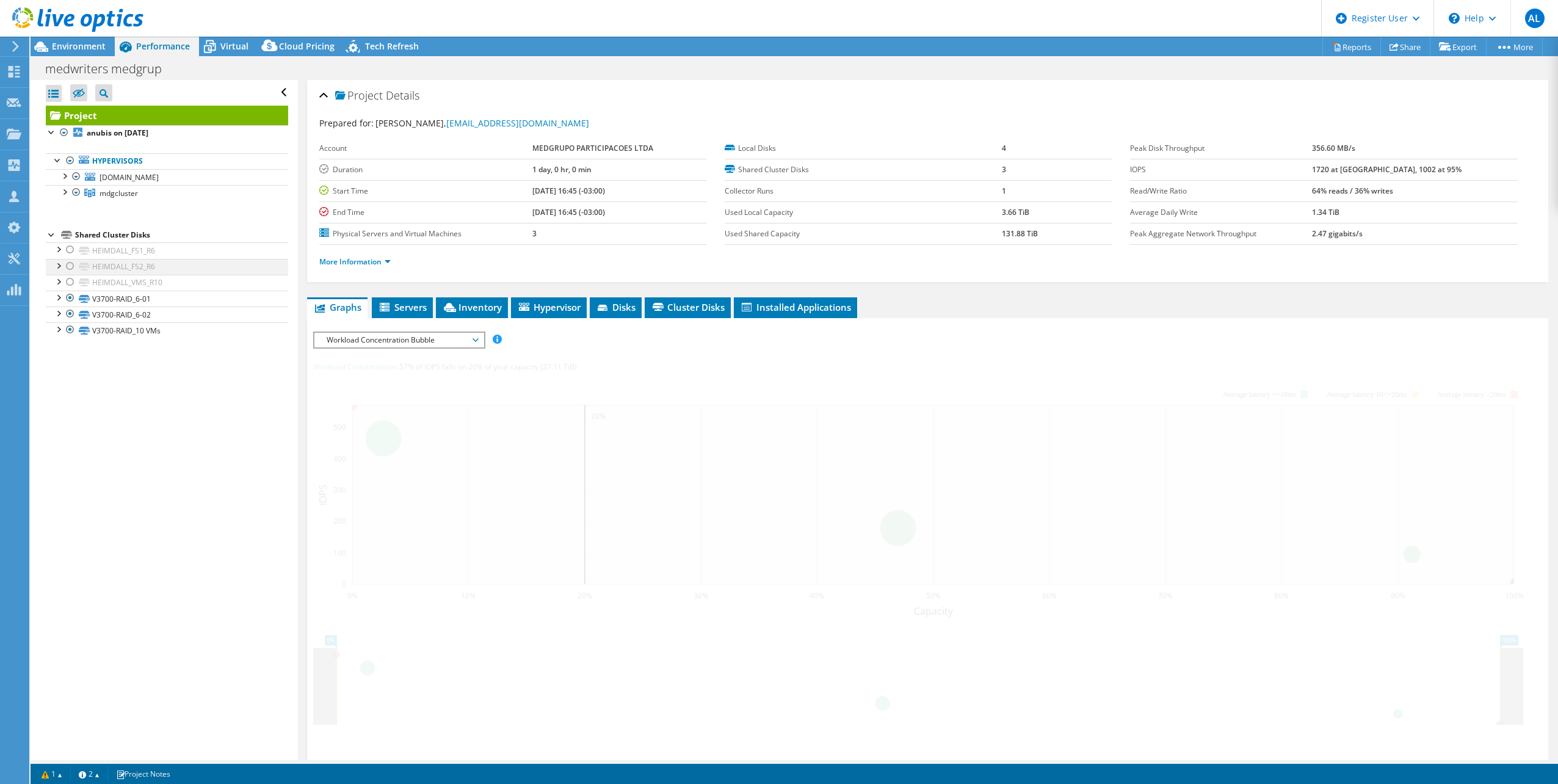
click at [70, 263] on div at bounding box center [70, 266] width 12 height 15
click at [70, 286] on div at bounding box center [70, 282] width 12 height 15
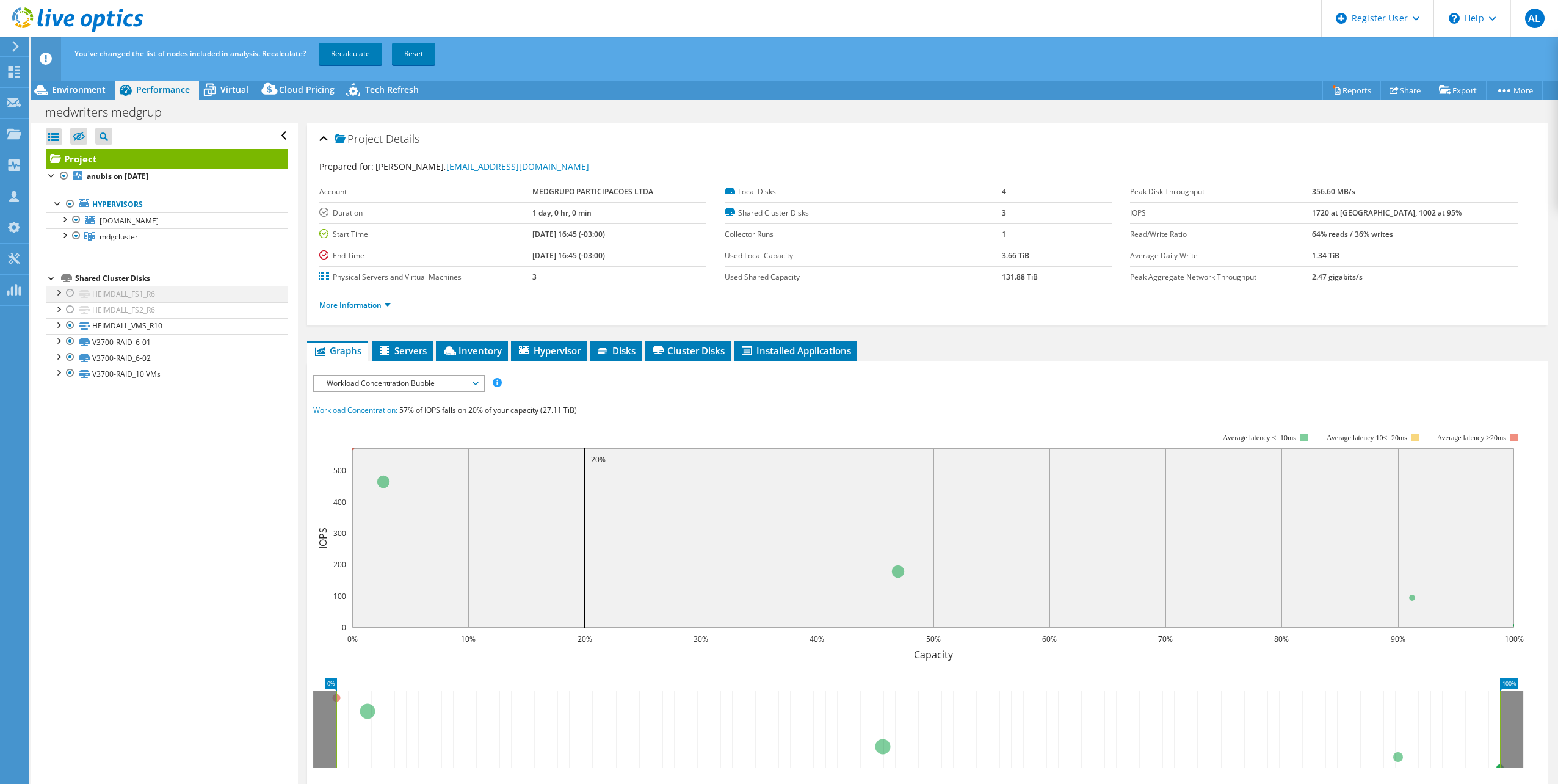
click at [70, 296] on div at bounding box center [70, 293] width 12 height 15
click at [70, 305] on div at bounding box center [70, 310] width 12 height 15
click at [354, 59] on link "Recalculate" at bounding box center [351, 54] width 64 height 22
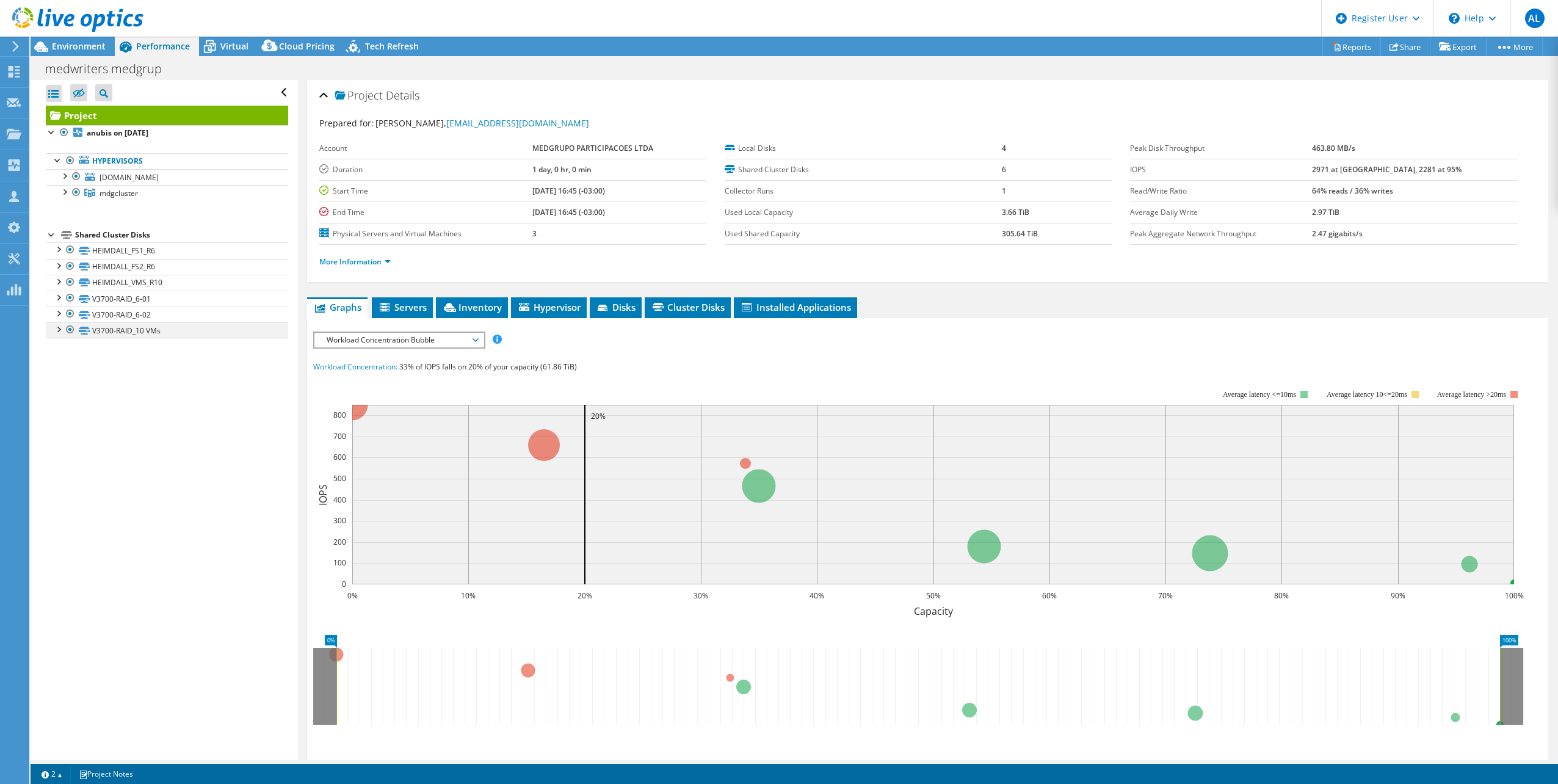
click at [59, 330] on div at bounding box center [58, 329] width 12 height 12
click at [159, 381] on div "Open All Close All Hide Excluded Nodes Project Tree Filter" at bounding box center [164, 420] width 267 height 680
